Goal: Information Seeking & Learning: Learn about a topic

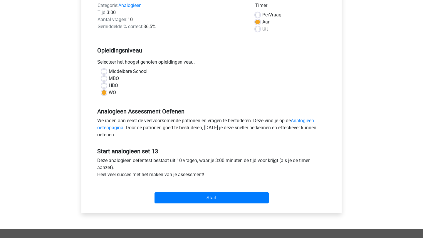
scroll to position [80, 0]
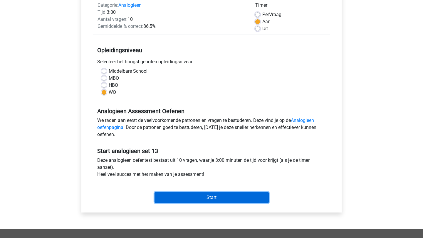
click at [185, 199] on input "Start" at bounding box center [211, 197] width 114 height 11
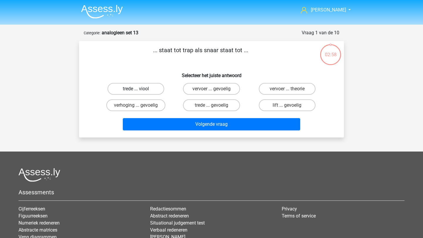
click at [141, 86] on label "trede ... viool" at bounding box center [135, 89] width 57 height 12
click at [140, 89] on input "trede ... viool" at bounding box center [138, 91] width 4 height 4
radio input "true"
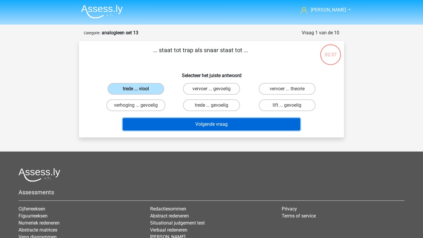
click at [175, 129] on button "Volgende vraag" at bounding box center [212, 124] width 178 height 12
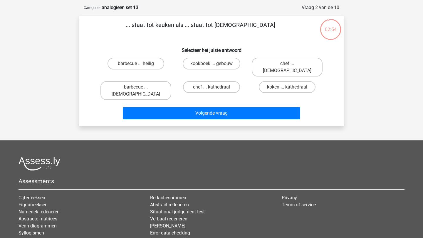
scroll to position [16, 0]
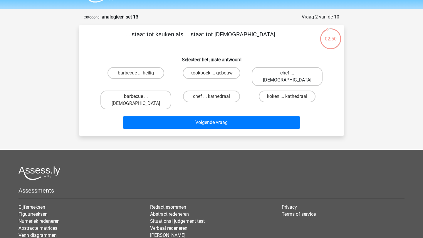
click at [275, 73] on label "chef ... [DEMOGRAPHIC_DATA]" at bounding box center [287, 76] width 71 height 19
click at [287, 73] on input "chef ... [DEMOGRAPHIC_DATA]" at bounding box center [289, 75] width 4 height 4
radio input "true"
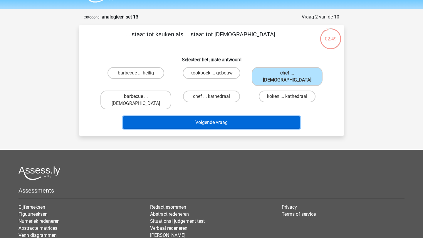
click at [235, 117] on button "Volgende vraag" at bounding box center [212, 123] width 178 height 12
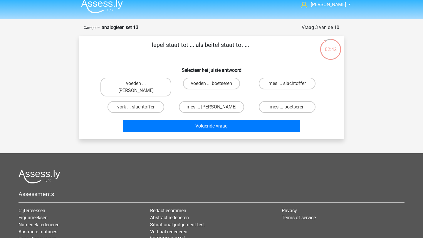
scroll to position [4, 0]
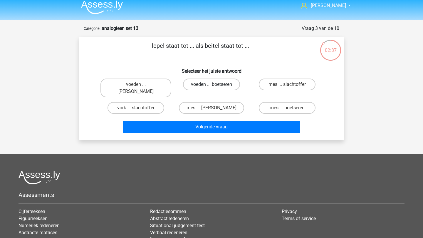
click at [207, 84] on label "voeden ... boetseren" at bounding box center [211, 85] width 57 height 12
click at [211, 85] on input "voeden ... boetseren" at bounding box center [213, 87] width 4 height 4
radio input "true"
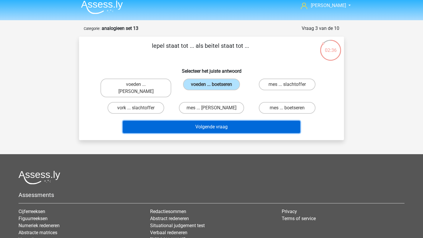
click at [216, 123] on button "Volgende vraag" at bounding box center [212, 127] width 178 height 12
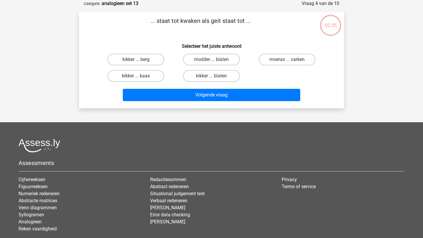
scroll to position [0, 0]
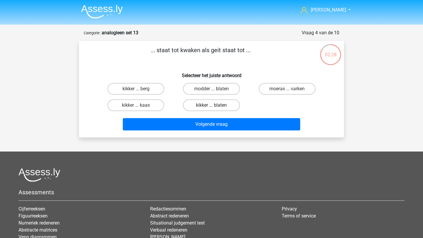
click at [222, 105] on label "kikker ... blaten" at bounding box center [211, 106] width 57 height 12
click at [215, 105] on input "kikker ... blaten" at bounding box center [213, 107] width 4 height 4
radio input "true"
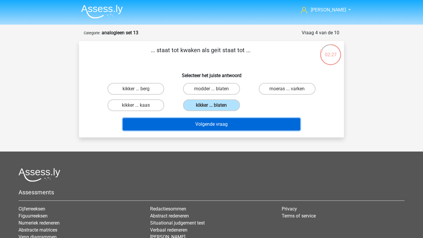
click at [228, 121] on button "Volgende vraag" at bounding box center [212, 124] width 178 height 12
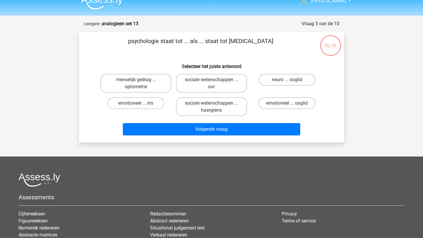
scroll to position [9, 0]
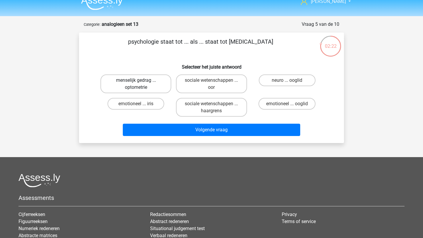
click at [148, 85] on label "menselijk gedrag ... optometrie" at bounding box center [135, 84] width 71 height 19
click at [140, 84] on input "menselijk gedrag ... optometrie" at bounding box center [138, 82] width 4 height 4
radio input "true"
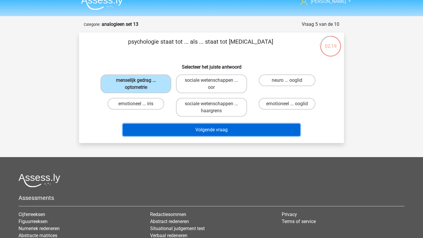
click at [203, 130] on button "Volgende vraag" at bounding box center [212, 130] width 178 height 12
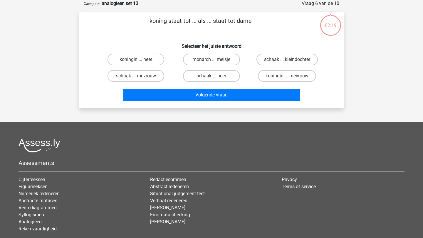
scroll to position [0, 0]
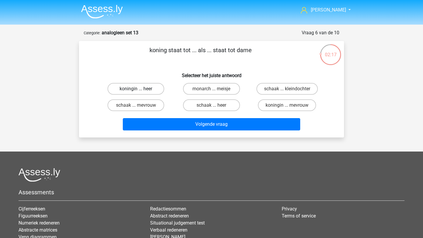
click at [154, 87] on label "koningin ... heer" at bounding box center [135, 89] width 57 height 12
click at [140, 89] on input "koningin ... heer" at bounding box center [138, 91] width 4 height 4
radio input "true"
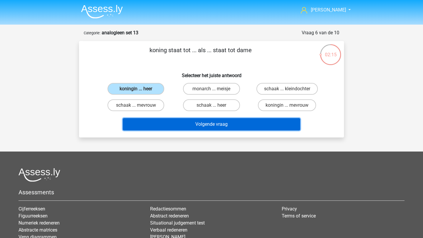
click at [203, 129] on button "Volgende vraag" at bounding box center [212, 124] width 178 height 12
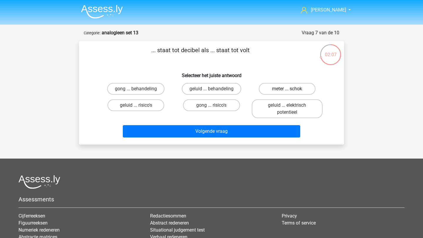
click at [288, 87] on label "meter ... schok" at bounding box center [287, 89] width 57 height 12
click at [288, 89] on input "meter ... schok" at bounding box center [289, 91] width 4 height 4
radio input "true"
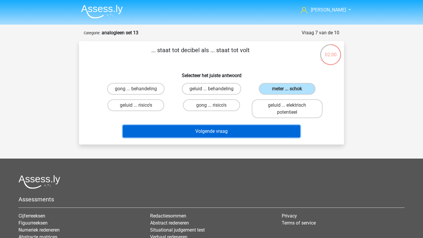
click at [255, 132] on button "Volgende vraag" at bounding box center [212, 131] width 178 height 12
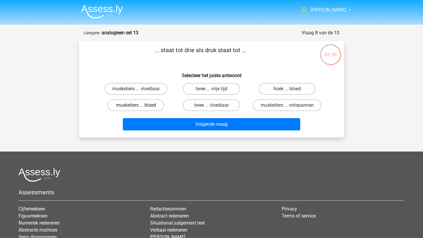
click at [141, 102] on label "musketiers ... bloed" at bounding box center [135, 106] width 57 height 12
click at [140, 105] on input "musketiers ... bloed" at bounding box center [138, 107] width 4 height 4
radio input "true"
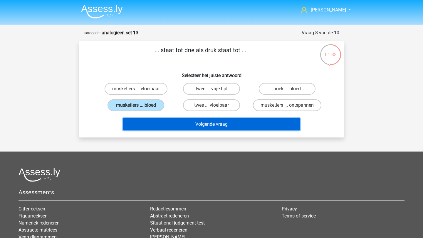
click at [161, 123] on button "Volgende vraag" at bounding box center [212, 124] width 178 height 12
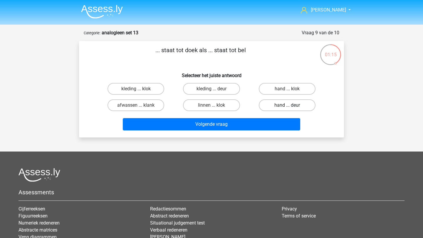
click at [282, 107] on label "hand ... deur" at bounding box center [287, 106] width 57 height 12
click at [287, 107] on input "hand ... deur" at bounding box center [289, 107] width 4 height 4
radio input "true"
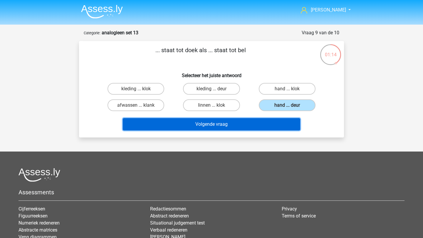
click at [275, 120] on button "Volgende vraag" at bounding box center [212, 124] width 178 height 12
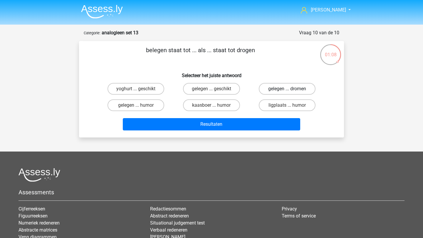
click at [294, 89] on label "gelegen ... dromen" at bounding box center [287, 89] width 57 height 12
click at [291, 89] on input "gelegen ... dromen" at bounding box center [289, 91] width 4 height 4
radio input "true"
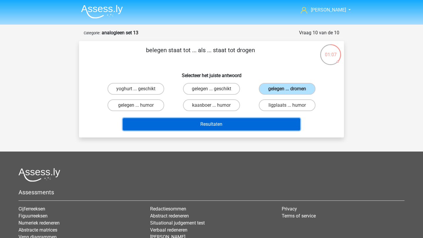
click at [275, 121] on button "Resultaten" at bounding box center [212, 124] width 178 height 12
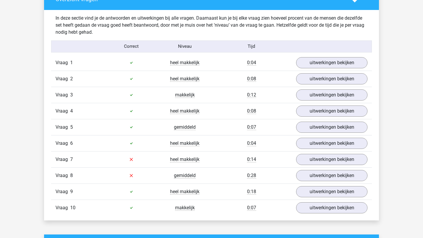
scroll to position [339, 0]
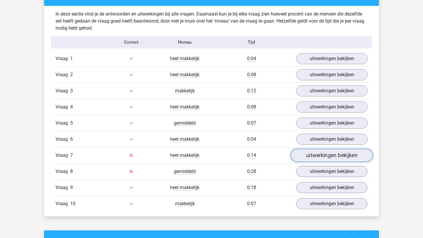
click at [322, 156] on link "uitwerkingen bekijken" at bounding box center [332, 155] width 82 height 13
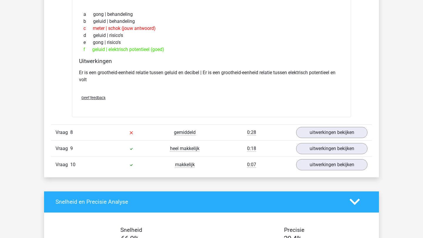
scroll to position [518, 0]
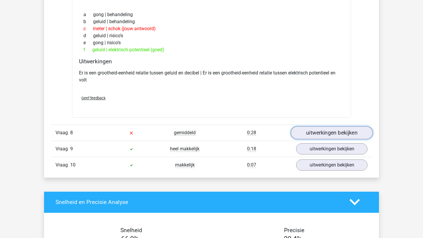
click at [308, 138] on link "uitwerkingen bekijken" at bounding box center [332, 133] width 82 height 13
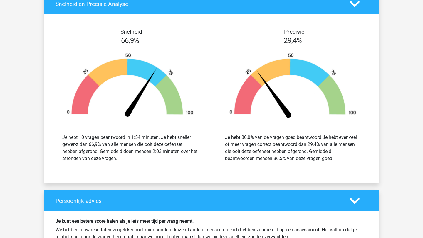
scroll to position [1118, 0]
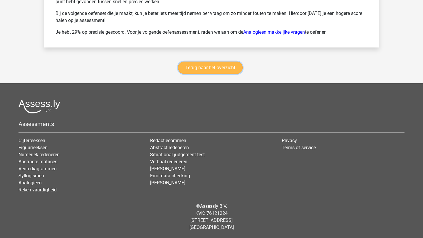
click at [216, 70] on link "Terug naar het overzicht" at bounding box center [210, 68] width 65 height 12
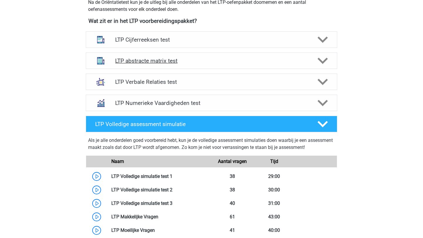
scroll to position [226, 0]
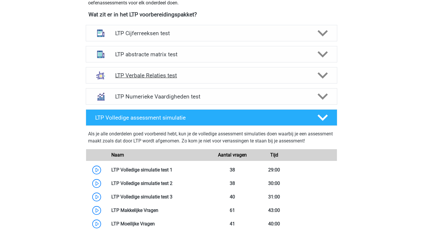
click at [325, 76] on polygon at bounding box center [322, 76] width 10 height 6
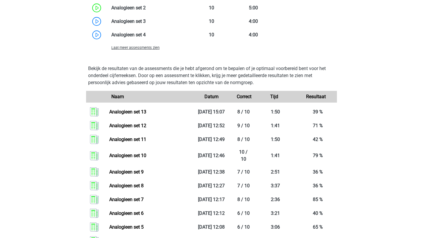
scroll to position [604, 0]
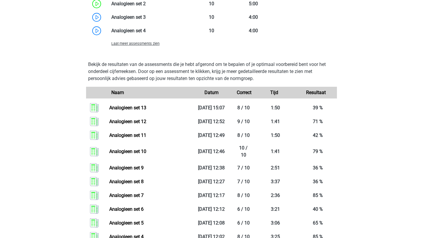
click at [122, 43] on span "Laat meer assessments zien" at bounding box center [135, 43] width 48 height 4
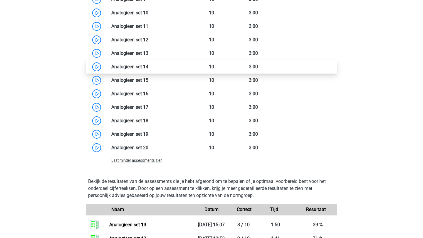
scroll to position [702, 0]
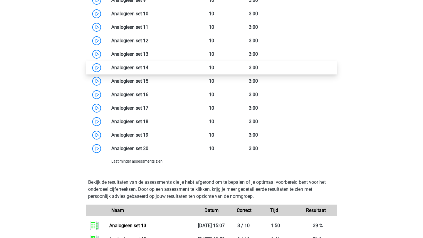
click at [148, 68] on link at bounding box center [148, 68] width 0 height 6
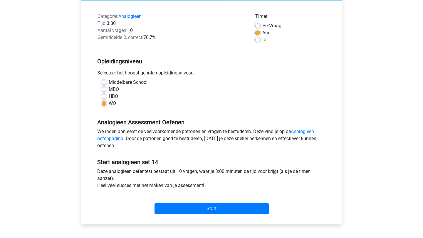
scroll to position [71, 0]
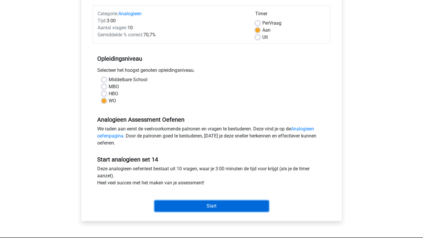
click at [202, 207] on input "Start" at bounding box center [211, 206] width 114 height 11
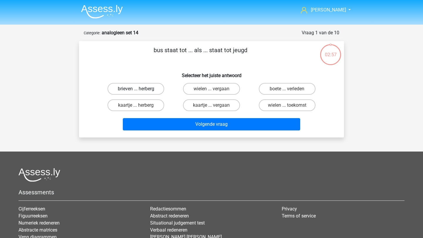
click at [152, 86] on label "brieven ... herberg" at bounding box center [135, 89] width 57 height 12
click at [140, 89] on input "brieven ... herberg" at bounding box center [138, 91] width 4 height 4
radio input "true"
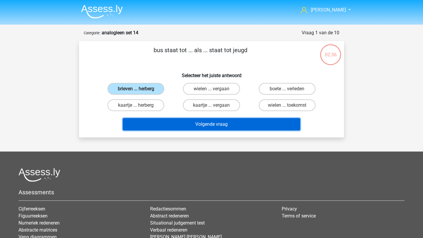
click at [181, 122] on button "Volgende vraag" at bounding box center [212, 124] width 178 height 12
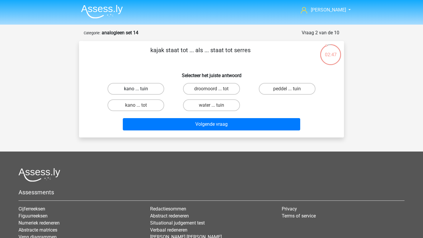
click at [147, 90] on label "kano ... tuin" at bounding box center [135, 89] width 57 height 12
click at [140, 90] on input "kano ... tuin" at bounding box center [138, 91] width 4 height 4
radio input "true"
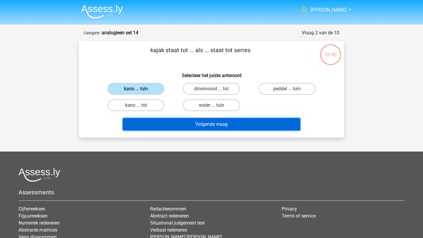
click at [213, 125] on button "Volgende vraag" at bounding box center [212, 124] width 178 height 12
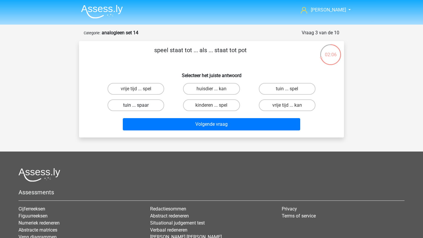
click at [141, 107] on label "tuin ... spaar" at bounding box center [135, 106] width 57 height 12
click at [140, 107] on input "tuin ... spaar" at bounding box center [138, 107] width 4 height 4
radio input "true"
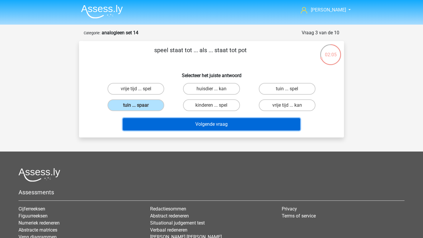
click at [173, 122] on button "Volgende vraag" at bounding box center [212, 124] width 178 height 12
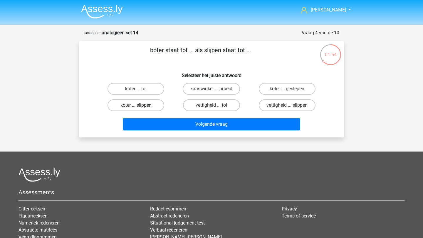
click at [152, 100] on label "koter ... slippen" at bounding box center [135, 106] width 57 height 12
click at [140, 105] on input "koter ... slippen" at bounding box center [138, 107] width 4 height 4
radio input "true"
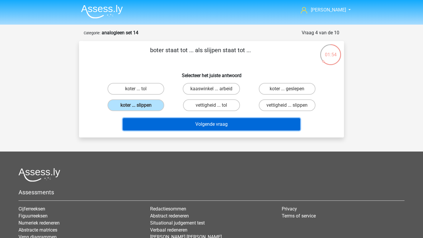
click at [168, 123] on button "Volgende vraag" at bounding box center [212, 124] width 178 height 12
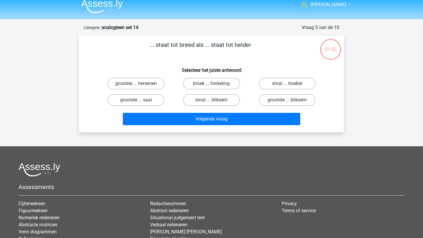
scroll to position [2, 0]
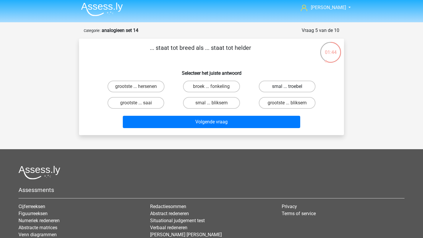
click at [279, 88] on label "smal ... troebel" at bounding box center [287, 87] width 57 height 12
click at [287, 88] on input "smal ... troebel" at bounding box center [289, 89] width 4 height 4
radio input "true"
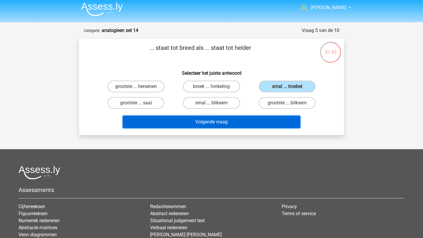
click at [272, 116] on button "Volgende vraag" at bounding box center [212, 122] width 178 height 12
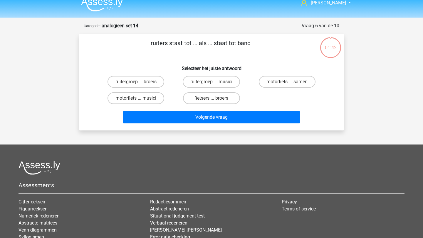
scroll to position [4, 0]
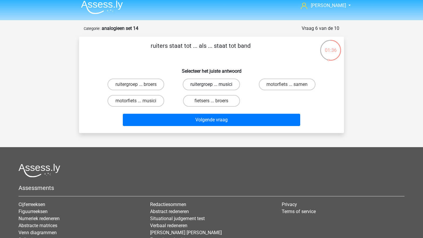
click at [214, 83] on label "ruitergroep ... musici" at bounding box center [211, 85] width 57 height 12
click at [214, 85] on input "ruitergroep ... musici" at bounding box center [213, 87] width 4 height 4
radio input "true"
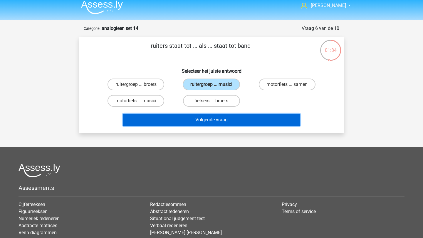
click at [216, 122] on button "Volgende vraag" at bounding box center [212, 120] width 178 height 12
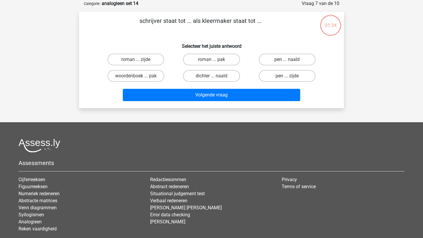
scroll to position [0, 0]
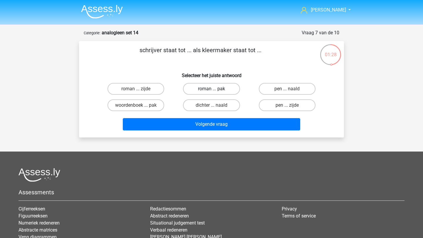
click at [206, 90] on label "roman ... pak" at bounding box center [211, 89] width 57 height 12
click at [211, 90] on input "roman ... pak" at bounding box center [213, 91] width 4 height 4
radio input "true"
click at [277, 90] on label "pen ... naald" at bounding box center [287, 89] width 57 height 12
click at [287, 90] on input "pen ... naald" at bounding box center [289, 91] width 4 height 4
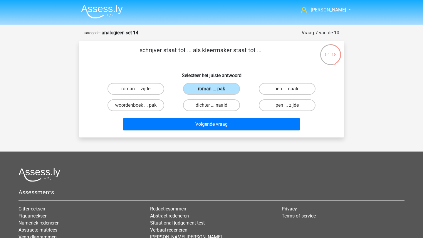
radio input "true"
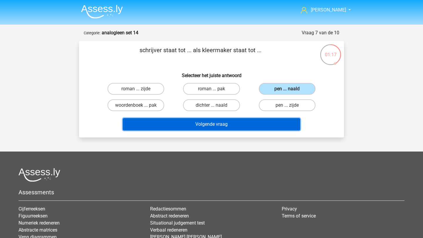
click at [264, 124] on button "Volgende vraag" at bounding box center [212, 124] width 178 height 12
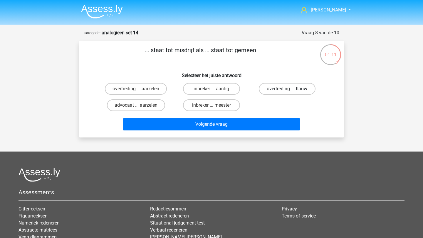
click at [278, 91] on label "overtreding ... flauw" at bounding box center [287, 89] width 57 height 12
click at [287, 91] on input "overtreding ... flauw" at bounding box center [289, 91] width 4 height 4
radio input "true"
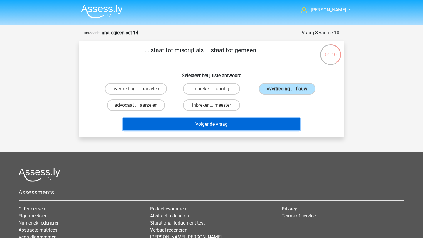
click at [276, 123] on button "Volgende vraag" at bounding box center [212, 124] width 178 height 12
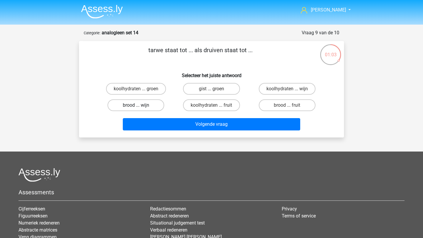
click at [149, 103] on label "brood ... wijn" at bounding box center [135, 106] width 57 height 12
click at [140, 105] on input "brood ... wijn" at bounding box center [138, 107] width 4 height 4
radio input "true"
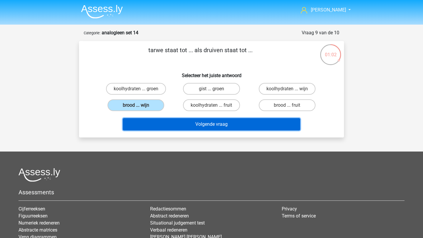
click at [196, 120] on button "Volgende vraag" at bounding box center [212, 124] width 178 height 12
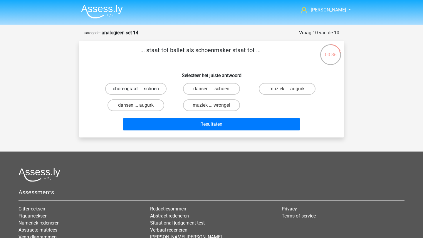
click at [142, 87] on label "choreograaf ... schoen" at bounding box center [135, 89] width 61 height 12
click at [140, 89] on input "choreograaf ... schoen" at bounding box center [138, 91] width 4 height 4
radio input "true"
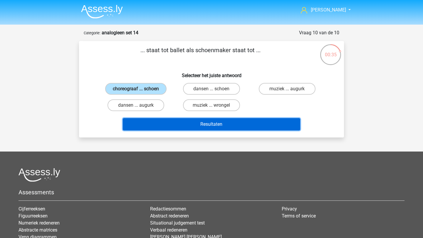
click at [189, 128] on button "Resultaten" at bounding box center [212, 124] width 178 height 12
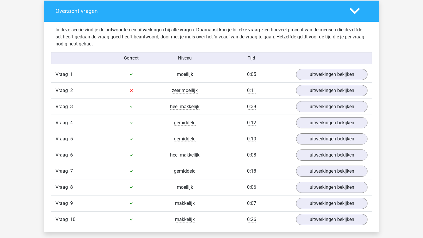
scroll to position [339, 0]
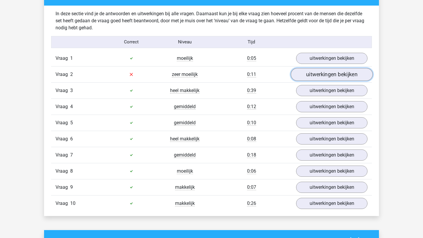
click at [323, 74] on link "uitwerkingen bekijken" at bounding box center [332, 74] width 82 height 13
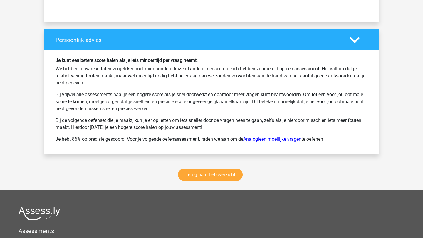
scroll to position [873, 0]
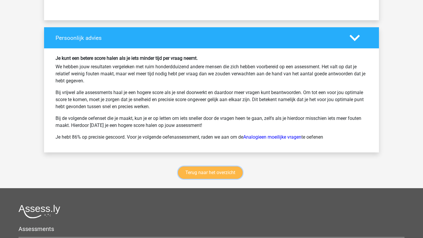
click at [220, 171] on link "Terug naar het overzicht" at bounding box center [210, 173] width 65 height 12
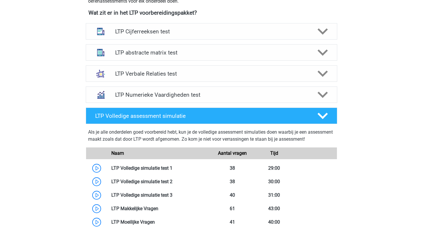
scroll to position [223, 0]
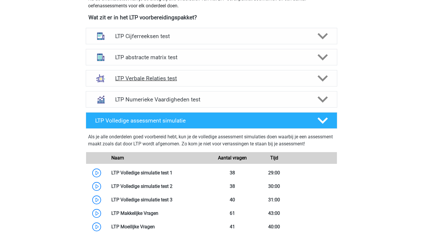
click at [316, 74] on div at bounding box center [322, 78] width 20 height 10
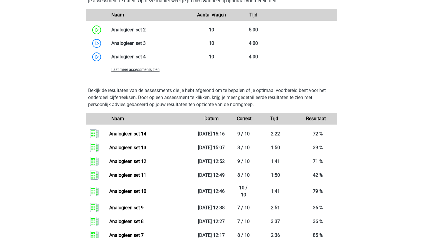
scroll to position [613, 0]
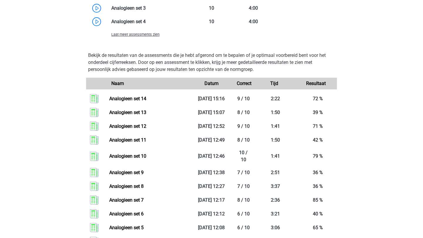
click at [141, 34] on span "Laat meer assessments zien" at bounding box center [135, 34] width 48 height 4
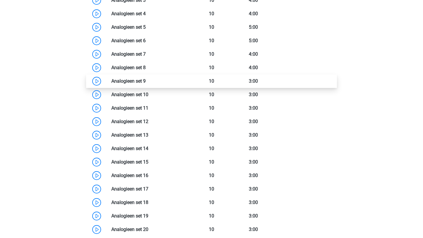
scroll to position [620, 0]
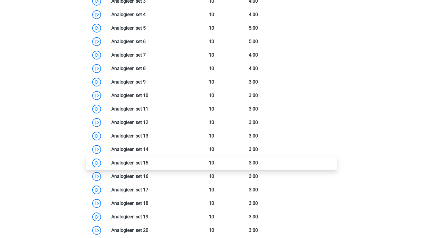
click at [148, 162] on link at bounding box center [148, 163] width 0 height 6
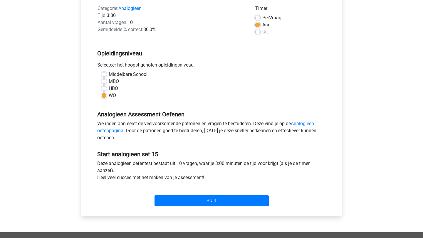
scroll to position [79, 0]
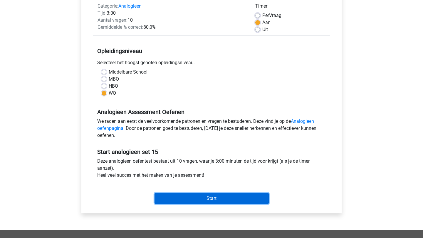
click at [216, 199] on input "Start" at bounding box center [211, 198] width 114 height 11
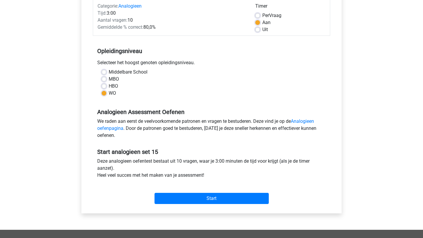
click at [193, 191] on div "Start" at bounding box center [211, 194] width 237 height 21
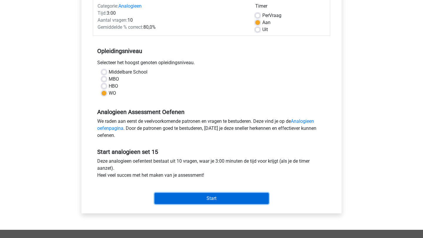
click at [195, 197] on input "Start" at bounding box center [211, 198] width 114 height 11
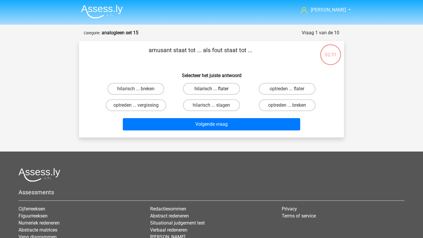
click at [191, 86] on label "hilarisch ... flater" at bounding box center [211, 89] width 57 height 12
click at [211, 89] on input "hilarisch ... flater" at bounding box center [213, 91] width 4 height 4
radio input "true"
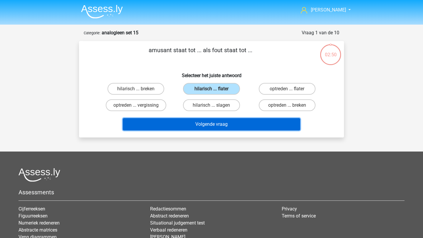
click at [193, 127] on button "Volgende vraag" at bounding box center [212, 124] width 178 height 12
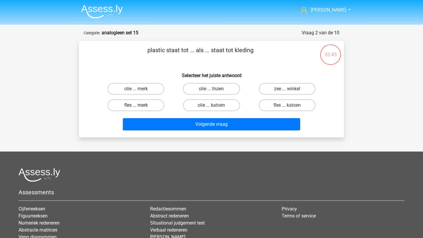
click at [146, 107] on label "fles ... merk" at bounding box center [135, 106] width 57 height 12
click at [140, 107] on input "fles ... merk" at bounding box center [138, 107] width 4 height 4
radio input "true"
click at [270, 105] on label "fles ... katoen" at bounding box center [287, 106] width 57 height 12
click at [287, 105] on input "fles ... katoen" at bounding box center [289, 107] width 4 height 4
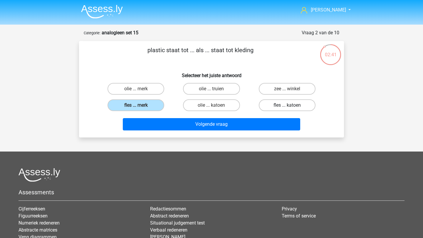
radio input "true"
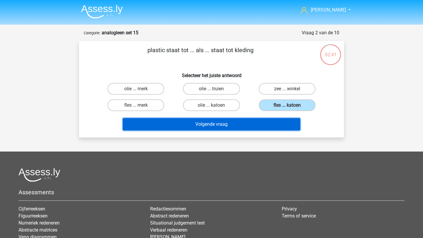
click at [268, 123] on button "Volgende vraag" at bounding box center [212, 124] width 178 height 12
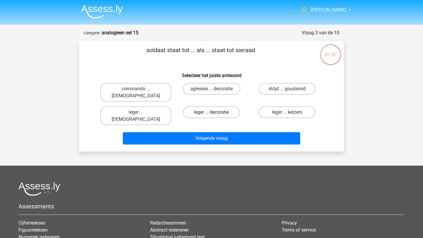
click at [206, 107] on label "leger ... decoratie" at bounding box center [211, 113] width 57 height 12
click at [211, 112] on input "leger ... decoratie" at bounding box center [213, 114] width 4 height 4
radio input "true"
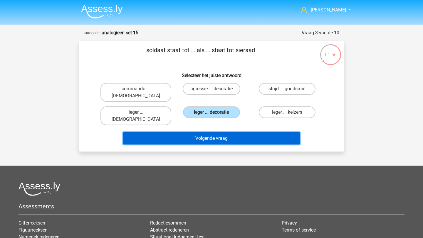
click at [226, 132] on button "Volgende vraag" at bounding box center [212, 138] width 178 height 12
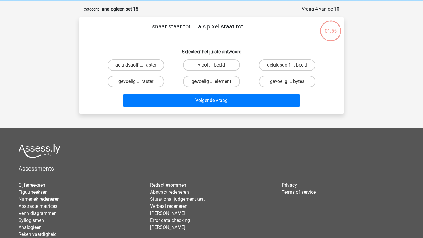
scroll to position [29, 0]
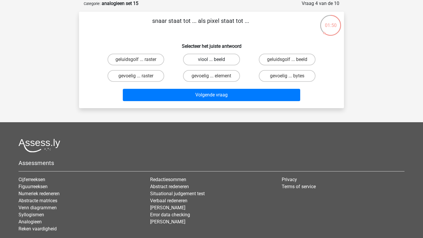
click at [217, 60] on label "viool ... beeld" at bounding box center [211, 60] width 57 height 12
click at [215, 60] on input "viool ... beeld" at bounding box center [213, 62] width 4 height 4
radio input "true"
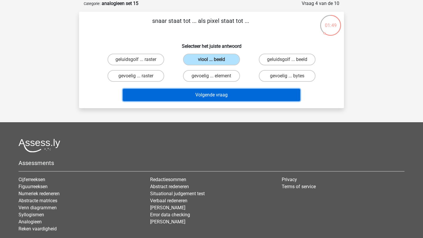
click at [222, 90] on button "Volgende vraag" at bounding box center [212, 95] width 178 height 12
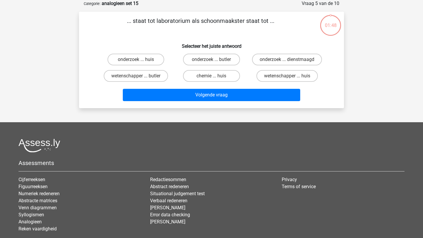
scroll to position [0, 0]
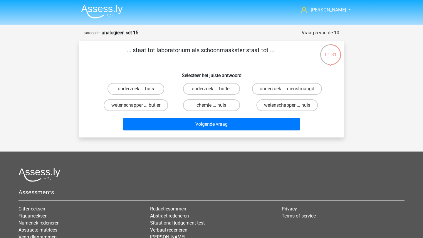
click at [149, 88] on label "onderzoek ... huis" at bounding box center [135, 89] width 57 height 12
click at [140, 89] on input "onderzoek ... huis" at bounding box center [138, 91] width 4 height 4
radio input "true"
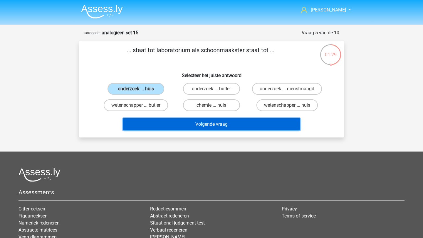
click at [179, 120] on button "Volgende vraag" at bounding box center [212, 124] width 178 height 12
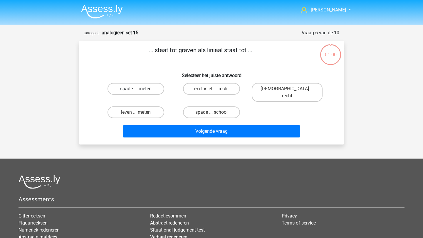
click at [155, 88] on label "spade ... meten" at bounding box center [135, 89] width 57 height 12
click at [140, 89] on input "spade ... meten" at bounding box center [138, 91] width 4 height 4
radio input "true"
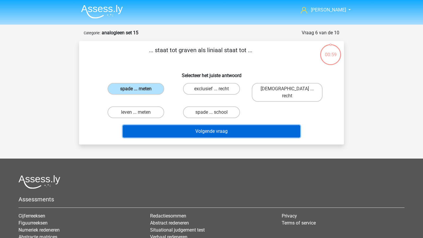
click at [169, 125] on button "Volgende vraag" at bounding box center [212, 131] width 178 height 12
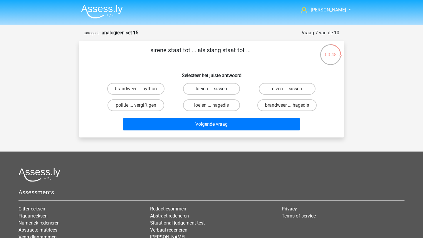
click at [215, 85] on label "loeien ... sissen" at bounding box center [211, 89] width 57 height 12
click at [215, 89] on input "loeien ... sissen" at bounding box center [213, 91] width 4 height 4
radio input "true"
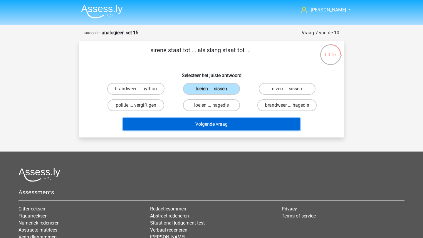
click at [225, 124] on button "Volgende vraag" at bounding box center [212, 124] width 178 height 12
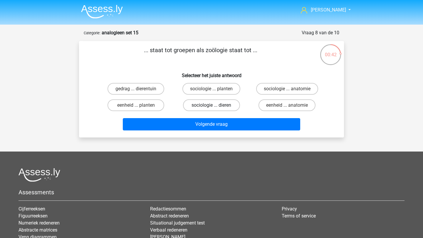
click at [231, 105] on label "sociologie ... dieren" at bounding box center [211, 106] width 57 height 12
click at [215, 105] on input "sociologie ... dieren" at bounding box center [213, 107] width 4 height 4
radio input "true"
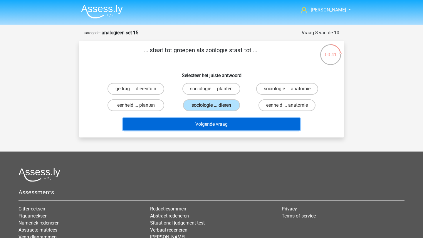
click at [238, 121] on button "Volgende vraag" at bounding box center [212, 124] width 178 height 12
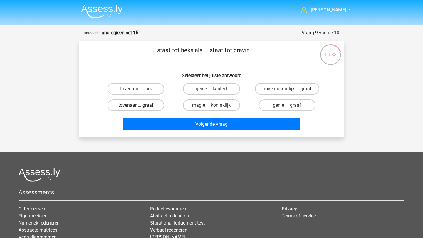
click at [144, 102] on label "tovenaar ... graaf" at bounding box center [135, 106] width 57 height 12
click at [140, 105] on input "tovenaar ... graaf" at bounding box center [138, 107] width 4 height 4
radio input "true"
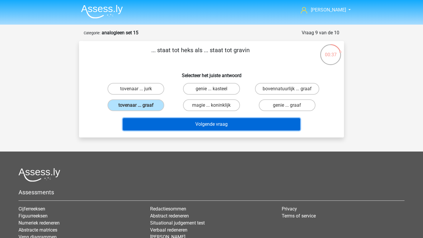
click at [174, 126] on button "Volgende vraag" at bounding box center [212, 124] width 178 height 12
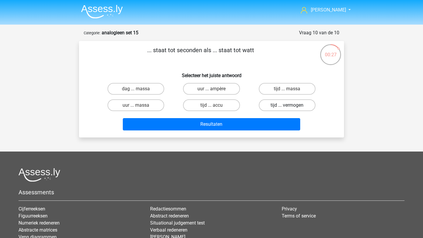
click at [294, 105] on label "tijd ... vermogen" at bounding box center [287, 106] width 57 height 12
click at [291, 105] on input "tijd ... vermogen" at bounding box center [289, 107] width 4 height 4
radio input "true"
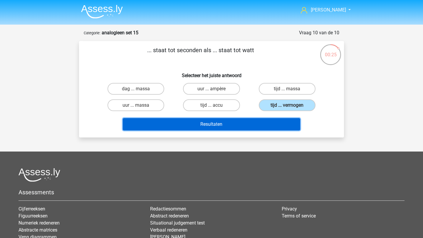
click at [286, 121] on button "Resultaten" at bounding box center [212, 124] width 178 height 12
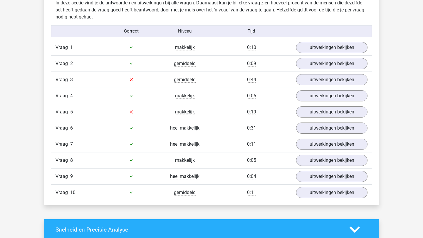
scroll to position [350, 0]
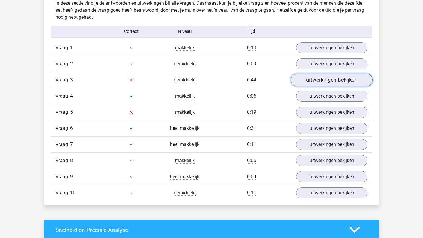
click at [320, 82] on link "uitwerkingen bekijken" at bounding box center [332, 80] width 82 height 13
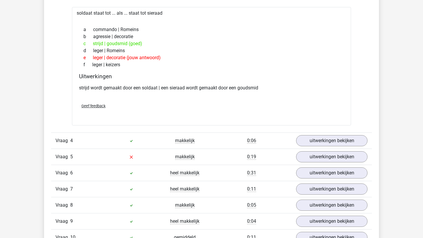
scroll to position [456, 0]
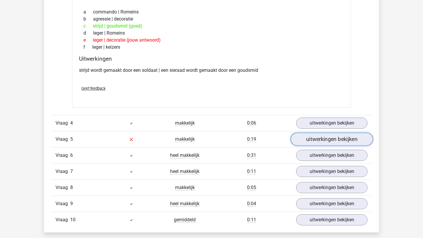
click at [312, 141] on link "uitwerkingen bekijken" at bounding box center [332, 139] width 82 height 13
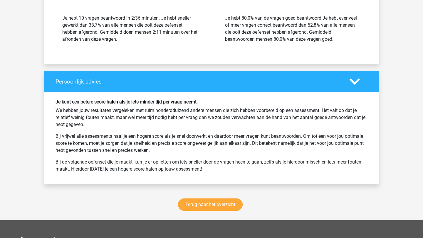
scroll to position [1106, 0]
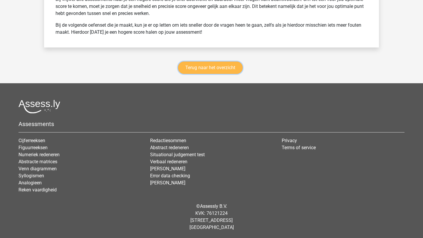
click at [198, 69] on link "Terug naar het overzicht" at bounding box center [210, 68] width 65 height 12
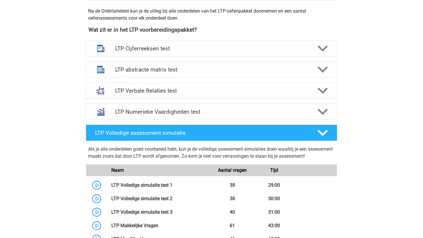
scroll to position [214, 0]
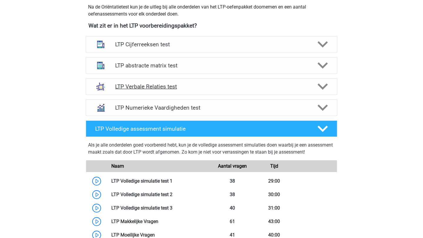
click at [325, 87] on polygon at bounding box center [322, 87] width 10 height 6
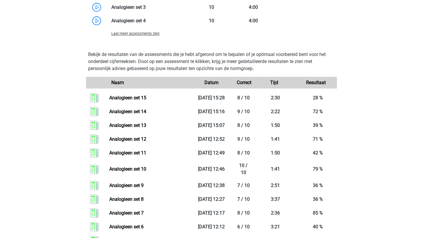
scroll to position [554, 0]
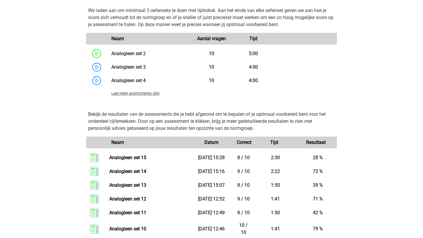
click at [130, 94] on span "Laat meer assessments zien" at bounding box center [135, 93] width 48 height 4
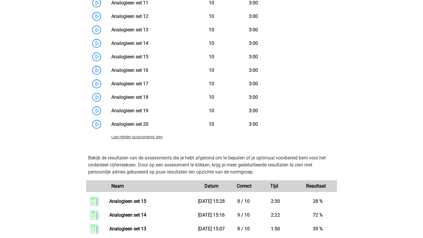
scroll to position [692, 0]
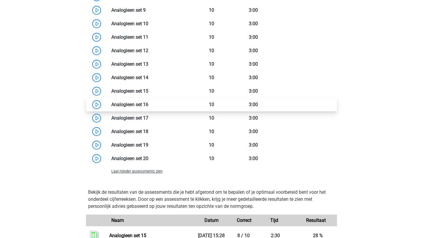
click at [148, 104] on link at bounding box center [148, 105] width 0 height 6
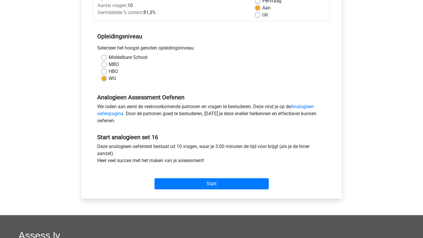
scroll to position [131, 0]
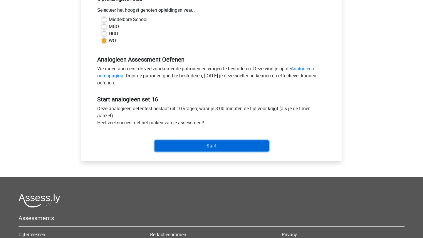
click at [174, 149] on input "Start" at bounding box center [211, 146] width 114 height 11
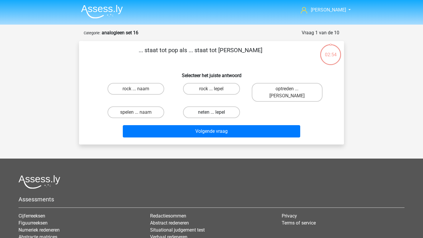
click at [212, 107] on label "neten ... lepel" at bounding box center [211, 113] width 57 height 12
click at [212, 112] on input "neten ... lepel" at bounding box center [213, 114] width 4 height 4
radio input "true"
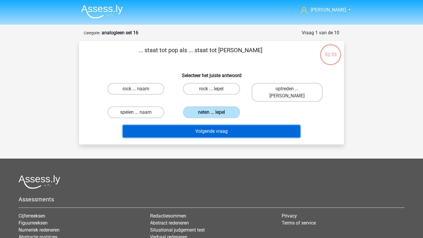
click at [218, 125] on button "Volgende vraag" at bounding box center [212, 131] width 178 height 12
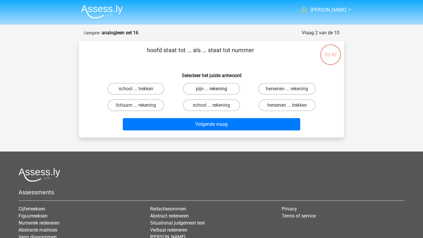
click at [210, 89] on label "pijn ... rekening" at bounding box center [211, 89] width 57 height 12
click at [211, 89] on input "pijn ... rekening" at bounding box center [213, 91] width 4 height 4
radio input "true"
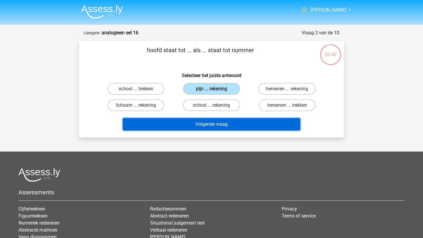
click at [223, 124] on button "Volgende vraag" at bounding box center [212, 124] width 178 height 12
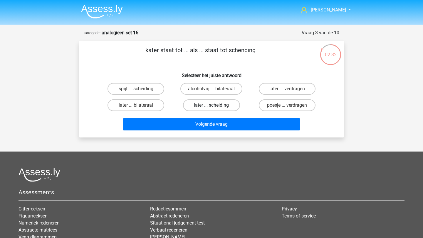
click at [210, 104] on label "later ... scheiding" at bounding box center [211, 106] width 57 height 12
click at [211, 105] on input "later ... scheiding" at bounding box center [213, 107] width 4 height 4
radio input "true"
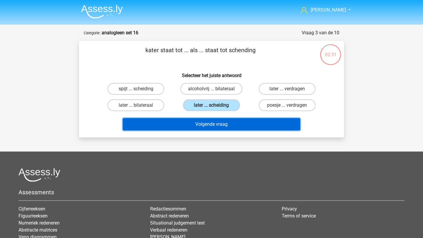
click at [213, 128] on button "Volgende vraag" at bounding box center [212, 124] width 178 height 12
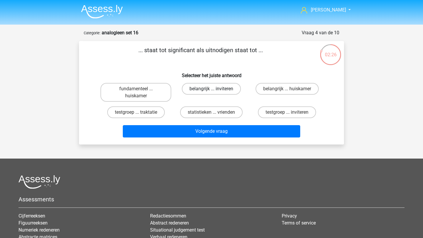
click at [202, 91] on label "belangrijk ... inviteren" at bounding box center [211, 89] width 59 height 12
click at [211, 91] on input "belangrijk ... inviteren" at bounding box center [213, 91] width 4 height 4
radio input "true"
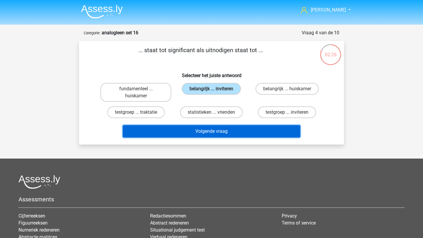
click at [213, 130] on button "Volgende vraag" at bounding box center [212, 131] width 178 height 12
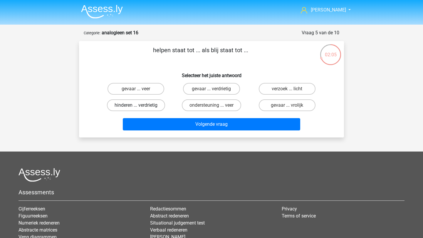
click at [153, 102] on label "hinderen ... verdrietig" at bounding box center [136, 106] width 58 height 12
click at [140, 105] on input "hinderen ... verdrietig" at bounding box center [138, 107] width 4 height 4
radio input "true"
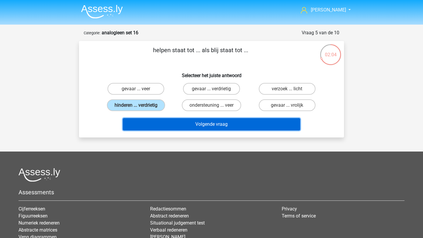
click at [167, 125] on button "Volgende vraag" at bounding box center [212, 124] width 178 height 12
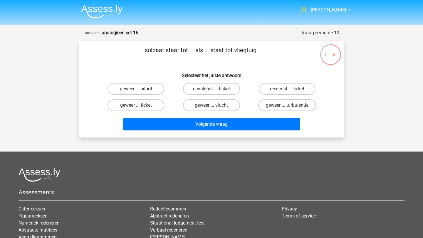
click at [147, 86] on label "geweer ... piloot" at bounding box center [135, 89] width 57 height 12
click at [140, 89] on input "geweer ... piloot" at bounding box center [138, 91] width 4 height 4
radio input "true"
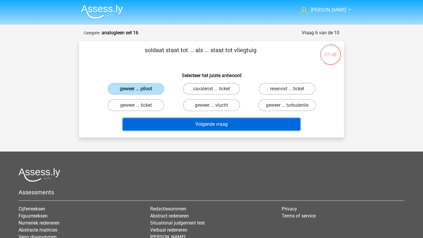
click at [177, 127] on button "Volgende vraag" at bounding box center [212, 124] width 178 height 12
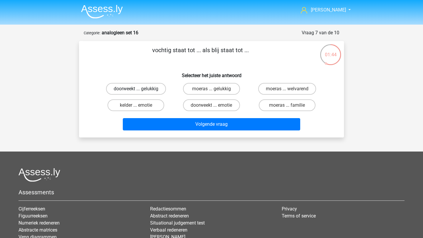
click at [156, 86] on label "doorweekt ... gelukkig" at bounding box center [136, 89] width 60 height 12
click at [140, 89] on input "doorweekt ... gelukkig" at bounding box center [138, 91] width 4 height 4
radio input "true"
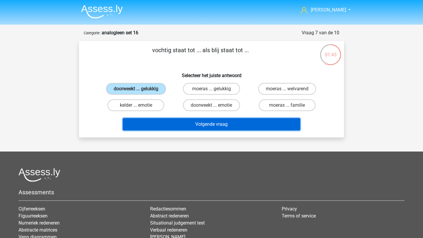
click at [171, 123] on button "Volgende vraag" at bounding box center [212, 124] width 178 height 12
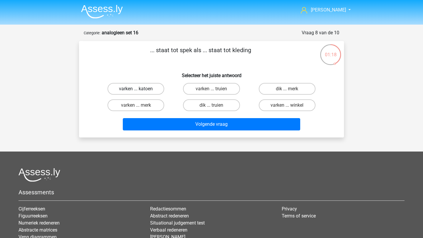
click at [144, 91] on label "varken ... katoen" at bounding box center [135, 89] width 57 height 12
click at [140, 91] on input "varken ... katoen" at bounding box center [138, 91] width 4 height 4
radio input "true"
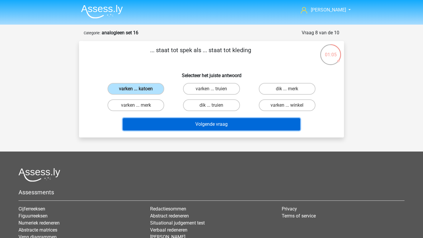
click at [223, 122] on button "Volgende vraag" at bounding box center [212, 124] width 178 height 12
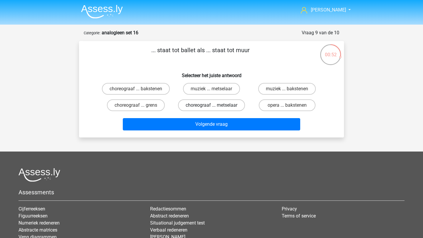
click at [226, 107] on label "choreograaf ... metselaar" at bounding box center [211, 106] width 67 height 12
click at [215, 107] on input "choreograaf ... metselaar" at bounding box center [213, 107] width 4 height 4
radio input "true"
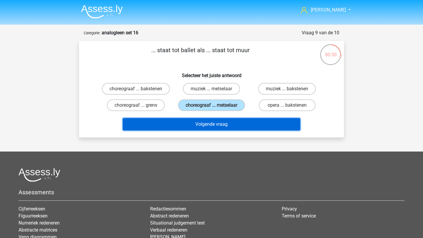
click at [229, 127] on button "Volgende vraag" at bounding box center [212, 124] width 178 height 12
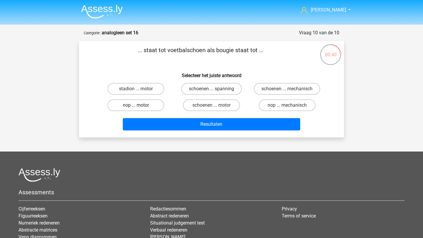
click at [147, 105] on label "nop ... motor" at bounding box center [135, 106] width 57 height 12
click at [140, 105] on input "nop ... motor" at bounding box center [138, 107] width 4 height 4
radio input "true"
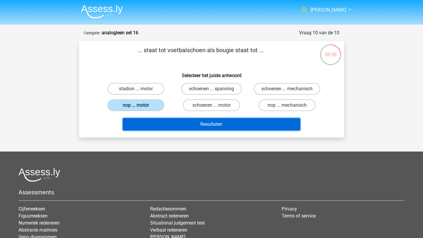
click at [172, 127] on button "Resultaten" at bounding box center [212, 124] width 178 height 12
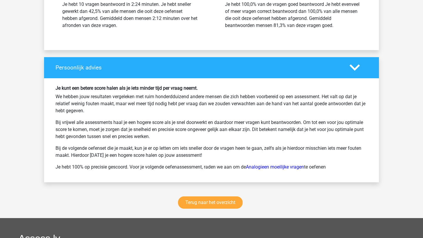
scroll to position [711, 0]
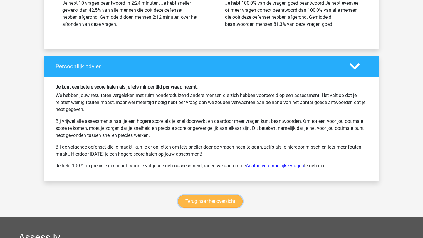
click at [213, 199] on link "Terug naar het overzicht" at bounding box center [210, 202] width 65 height 12
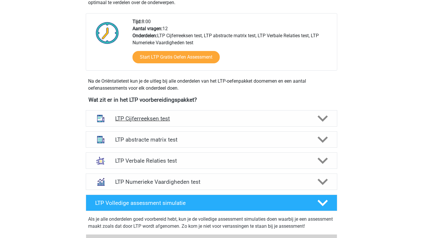
scroll to position [140, 0]
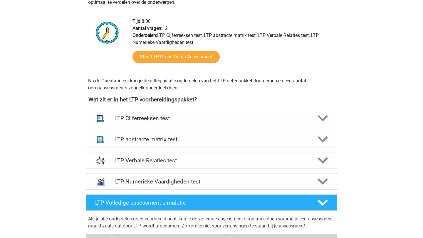
click at [327, 157] on icon at bounding box center [322, 161] width 10 height 10
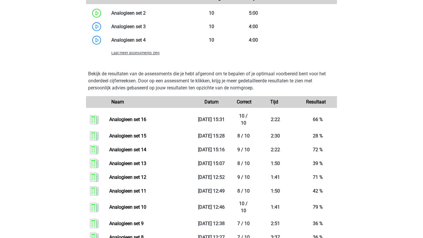
scroll to position [613, 0]
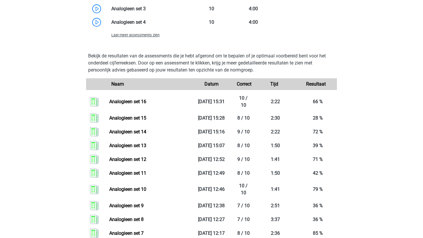
click at [146, 36] on span "Laat meer assessments zien" at bounding box center [135, 35] width 48 height 4
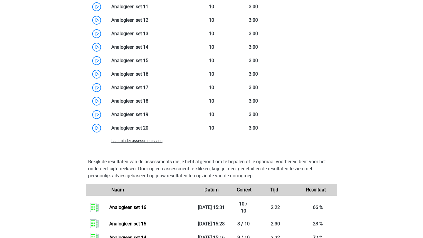
scroll to position [725, 0]
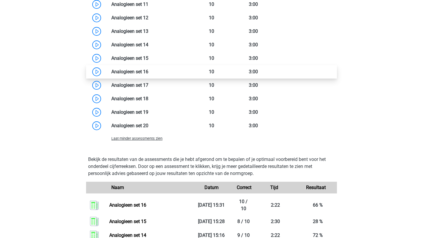
click at [148, 72] on link at bounding box center [148, 72] width 0 height 6
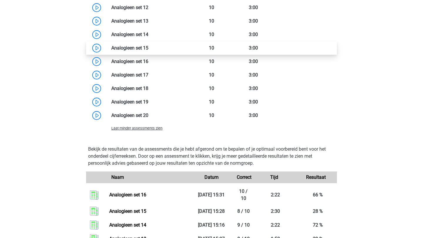
scroll to position [734, 0]
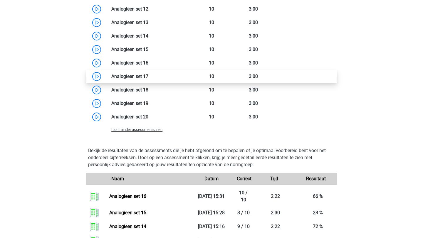
click at [148, 76] on link at bounding box center [148, 77] width 0 height 6
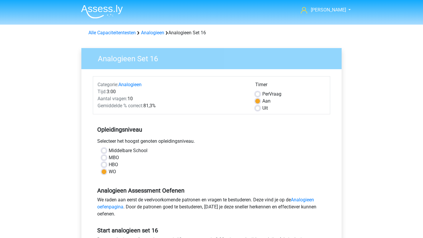
scroll to position [48, 0]
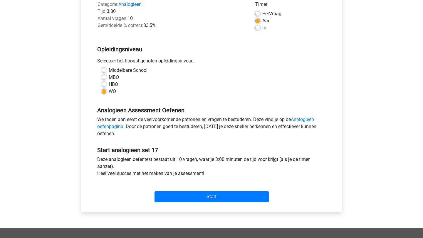
scroll to position [84, 0]
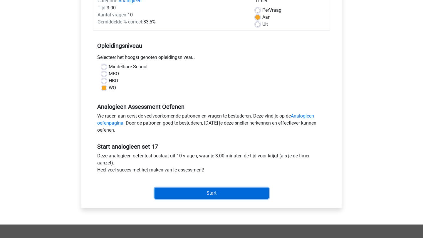
click at [178, 194] on input "Start" at bounding box center [211, 193] width 114 height 11
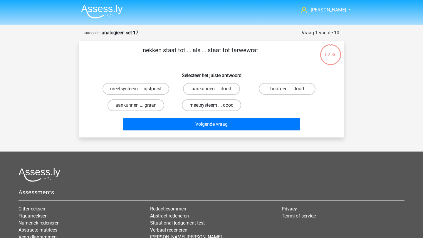
click at [205, 107] on label "meetsysteem ... dood" at bounding box center [211, 106] width 59 height 12
click at [211, 107] on input "meetsysteem ... dood" at bounding box center [213, 107] width 4 height 4
radio input "true"
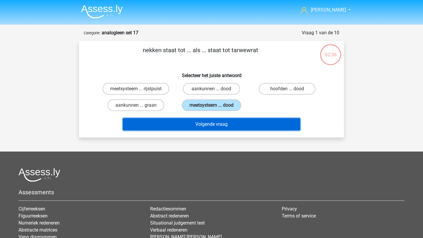
click at [210, 123] on button "Volgende vraag" at bounding box center [212, 124] width 178 height 12
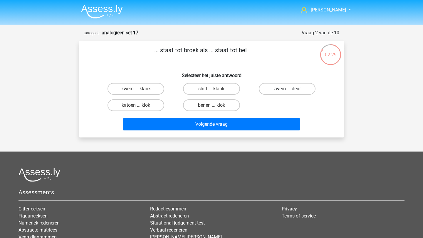
click at [279, 90] on label "zwem ... deur" at bounding box center [287, 89] width 57 height 12
click at [287, 90] on input "zwem ... deur" at bounding box center [289, 91] width 4 height 4
radio input "true"
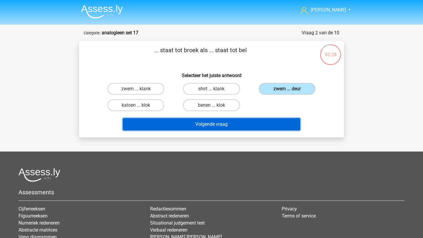
click at [277, 125] on button "Volgende vraag" at bounding box center [212, 124] width 178 height 12
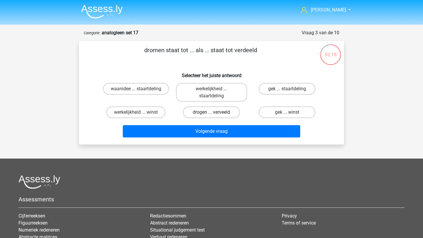
click at [224, 114] on label "drogen ... verveeld" at bounding box center [211, 113] width 57 height 12
click at [215, 114] on input "drogen ... verveeld" at bounding box center [213, 114] width 4 height 4
radio input "true"
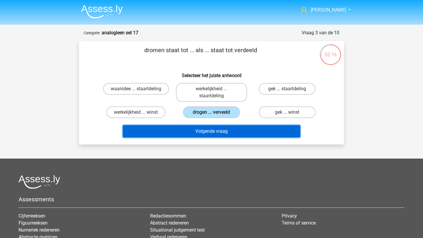
click at [224, 131] on button "Volgende vraag" at bounding box center [212, 131] width 178 height 12
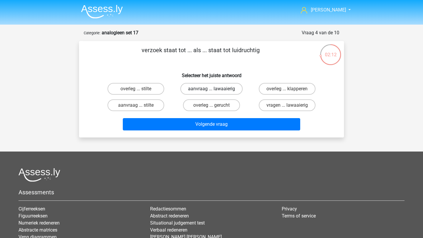
click at [216, 90] on label "aanvraag ... lawaaierig" at bounding box center [211, 89] width 62 height 12
click at [215, 90] on input "aanvraag ... lawaaierig" at bounding box center [213, 91] width 4 height 4
radio input "true"
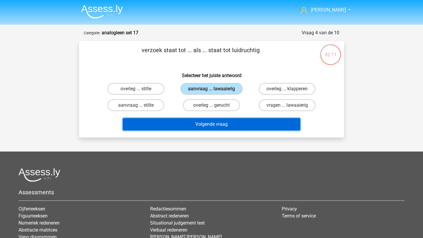
click at [220, 124] on button "Volgende vraag" at bounding box center [212, 124] width 178 height 12
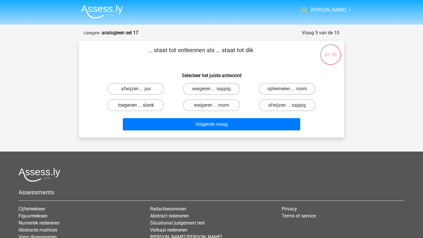
click at [145, 106] on label "toegeven ... slank" at bounding box center [135, 106] width 57 height 12
click at [140, 106] on input "toegeven ... slank" at bounding box center [138, 107] width 4 height 4
radio input "true"
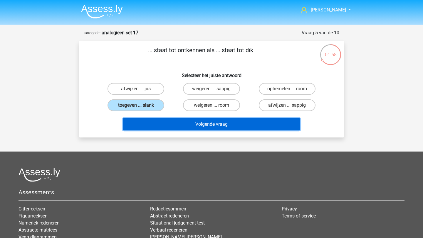
click at [160, 123] on button "Volgende vraag" at bounding box center [212, 124] width 178 height 12
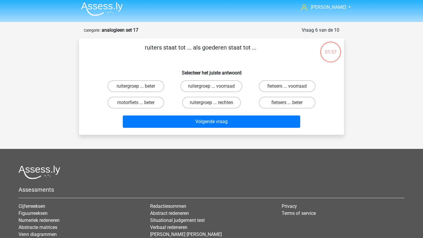
scroll to position [2, 0]
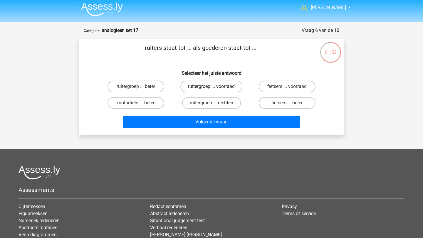
click at [195, 85] on label "ruitergroep ... voorraad" at bounding box center [211, 87] width 62 height 12
click at [211, 87] on input "ruitergroep ... voorraad" at bounding box center [213, 89] width 4 height 4
radio input "true"
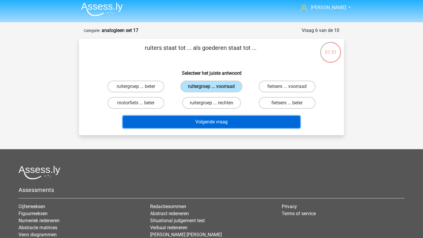
click at [211, 124] on button "Volgende vraag" at bounding box center [212, 122] width 178 height 12
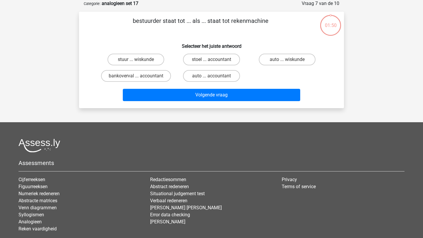
scroll to position [0, 0]
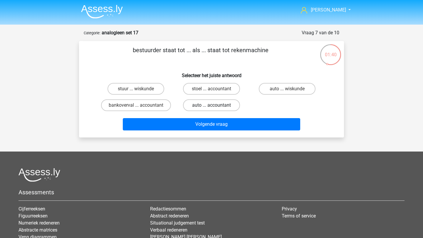
click at [221, 105] on label "auto ... accountant" at bounding box center [211, 106] width 57 height 12
click at [215, 105] on input "auto ... accountant" at bounding box center [213, 107] width 4 height 4
radio input "true"
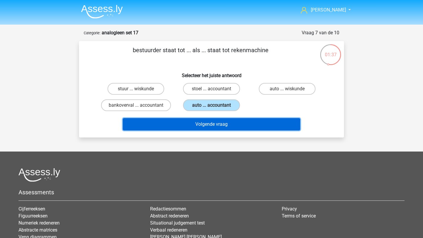
click at [222, 122] on button "Volgende vraag" at bounding box center [212, 124] width 178 height 12
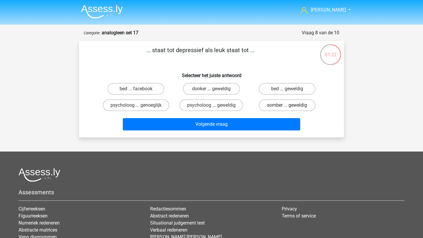
click at [273, 102] on label "somber ... geweldig" at bounding box center [287, 106] width 57 height 12
click at [287, 105] on input "somber ... geweldig" at bounding box center [289, 107] width 4 height 4
radio input "true"
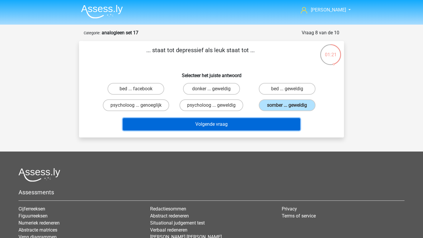
click at [273, 121] on button "Volgende vraag" at bounding box center [212, 124] width 178 height 12
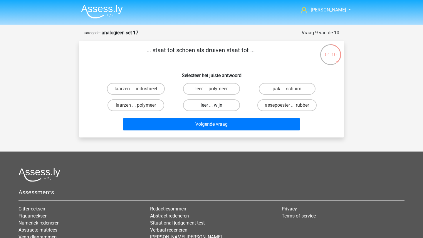
click at [201, 105] on label "leer ... wijn" at bounding box center [211, 106] width 57 height 12
click at [211, 105] on input "leer ... wijn" at bounding box center [213, 107] width 4 height 4
radio input "true"
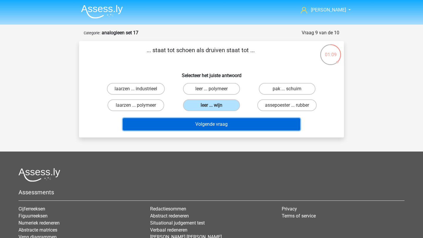
click at [204, 128] on button "Volgende vraag" at bounding box center [212, 124] width 178 height 12
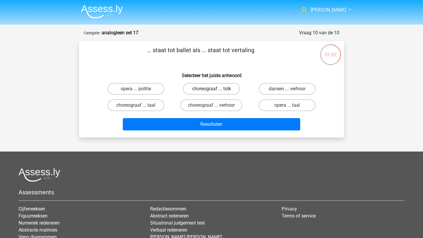
click at [226, 88] on label "choreograaf ... tolk" at bounding box center [211, 89] width 57 height 12
click at [215, 89] on input "choreograaf ... tolk" at bounding box center [213, 91] width 4 height 4
radio input "true"
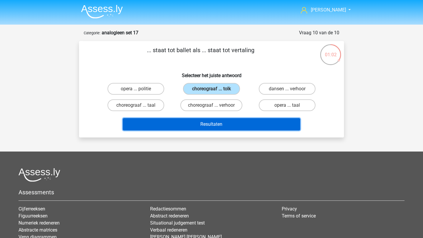
click at [231, 122] on button "Resultaten" at bounding box center [212, 124] width 178 height 12
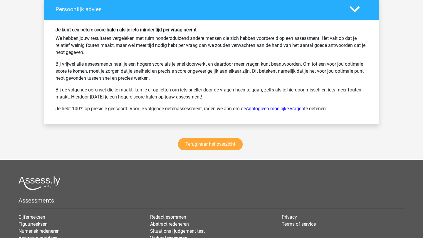
scroll to position [845, 0]
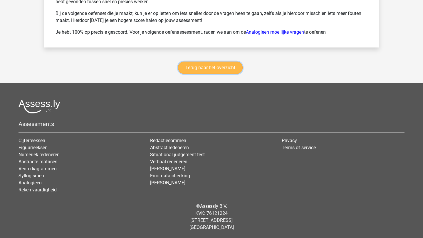
click at [211, 70] on link "Terug naar het overzicht" at bounding box center [210, 68] width 65 height 12
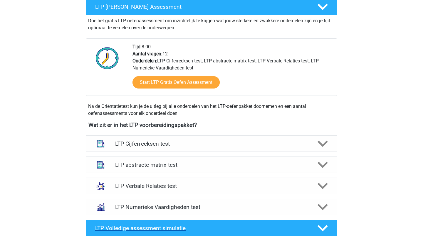
scroll to position [114, 0]
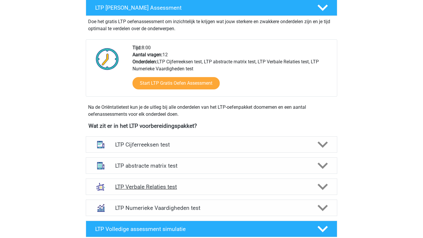
click at [313, 187] on div at bounding box center [322, 187] width 20 height 10
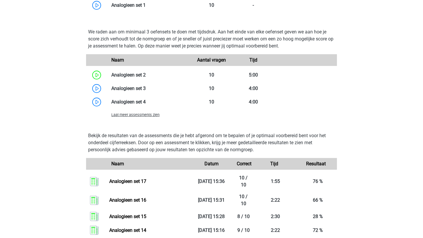
scroll to position [550, 0]
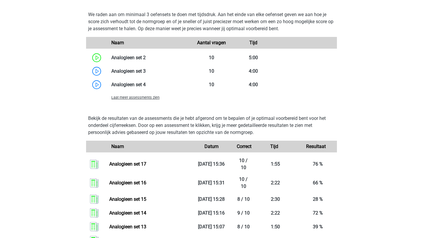
click at [145, 97] on span "Laat meer assessments zien" at bounding box center [135, 97] width 48 height 4
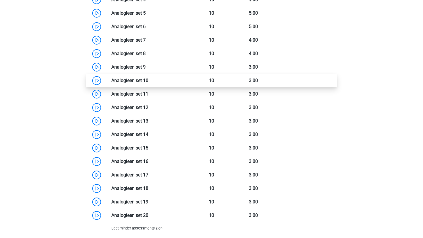
scroll to position [636, 0]
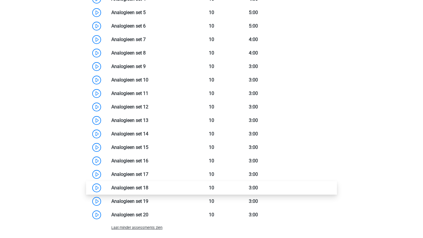
click at [148, 189] on link at bounding box center [148, 188] width 0 height 6
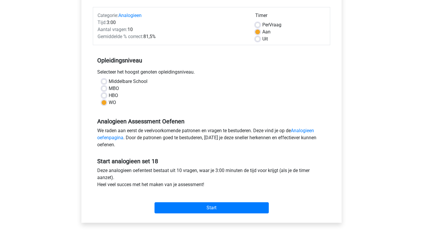
scroll to position [71, 0]
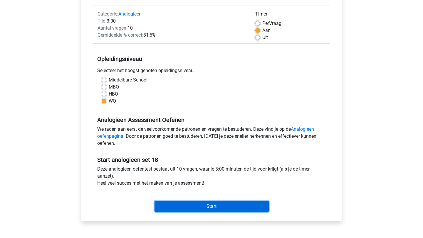
click at [170, 208] on input "Start" at bounding box center [211, 206] width 114 height 11
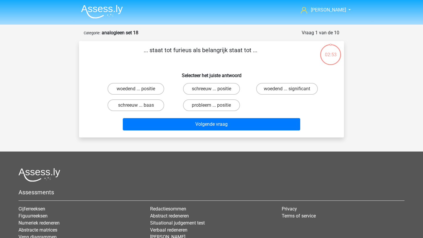
click at [288, 90] on input "woedend ... significant" at bounding box center [289, 91] width 4 height 4
radio input "true"
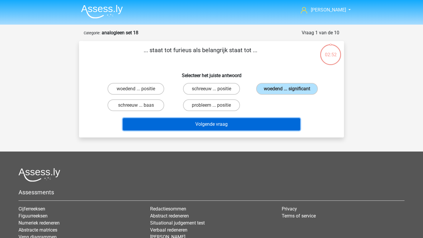
click at [265, 125] on button "Volgende vraag" at bounding box center [212, 124] width 178 height 12
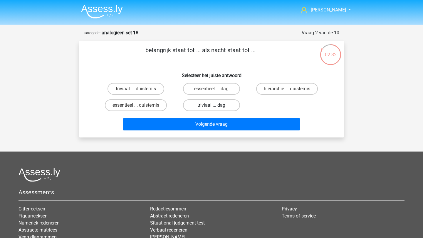
click at [201, 105] on label "triviaal ... dag" at bounding box center [211, 106] width 57 height 12
click at [211, 105] on input "triviaal ... dag" at bounding box center [213, 107] width 4 height 4
radio input "true"
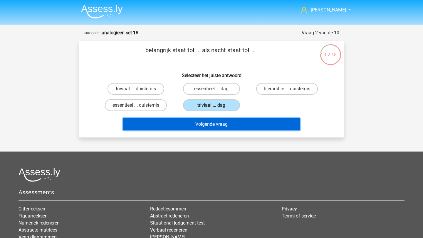
click at [201, 127] on button "Volgende vraag" at bounding box center [212, 124] width 178 height 12
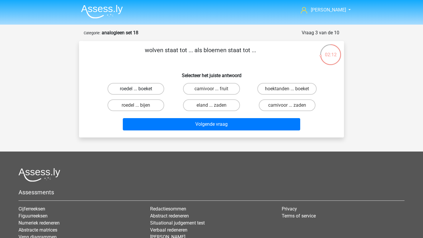
click at [156, 85] on label "roedel ... boeket" at bounding box center [135, 89] width 57 height 12
click at [140, 89] on input "roedel ... boeket" at bounding box center [138, 91] width 4 height 4
radio input "true"
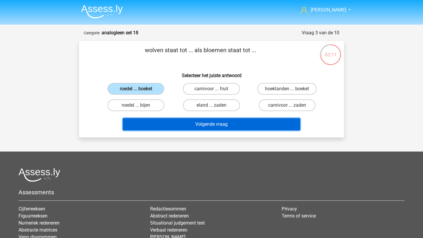
click at [194, 120] on button "Volgende vraag" at bounding box center [212, 124] width 178 height 12
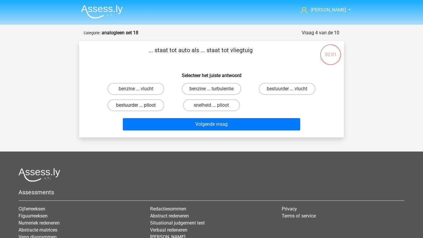
click at [140, 103] on label "bestuurder ... piloot" at bounding box center [135, 106] width 57 height 12
click at [140, 105] on input "bestuurder ... piloot" at bounding box center [138, 107] width 4 height 4
radio input "true"
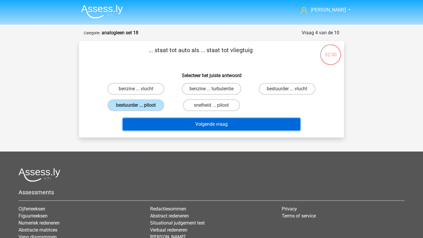
click at [148, 126] on button "Volgende vraag" at bounding box center [212, 124] width 178 height 12
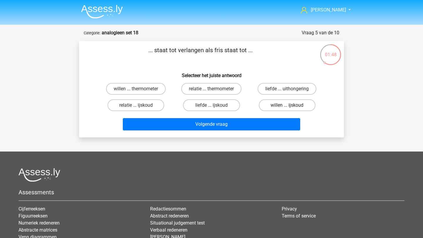
click at [284, 104] on label "willen ... ijskoud" at bounding box center [287, 106] width 57 height 12
click at [287, 105] on input "willen ... ijskoud" at bounding box center [289, 107] width 4 height 4
radio input "true"
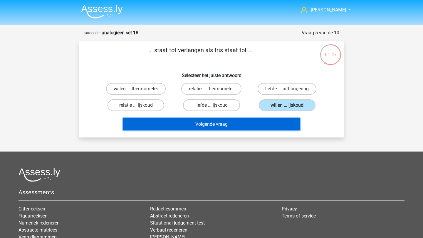
click at [279, 128] on button "Volgende vraag" at bounding box center [212, 124] width 178 height 12
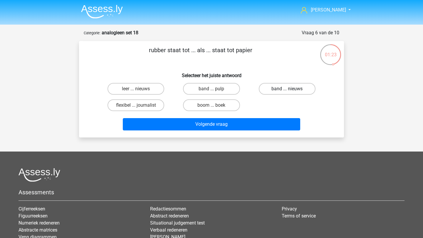
click at [283, 88] on label "band ... nieuws" at bounding box center [287, 89] width 57 height 12
click at [287, 89] on input "band ... nieuws" at bounding box center [289, 91] width 4 height 4
radio input "true"
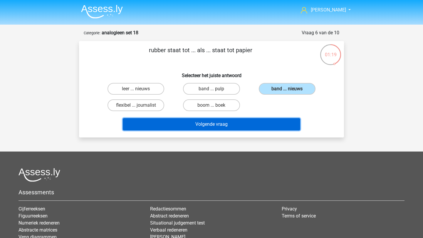
click at [243, 125] on button "Volgende vraag" at bounding box center [212, 124] width 178 height 12
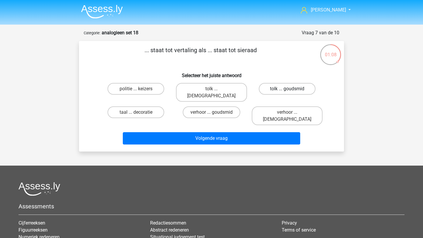
click at [275, 90] on label "tolk ... goudsmid" at bounding box center [287, 89] width 57 height 12
click at [287, 90] on input "tolk ... goudsmid" at bounding box center [289, 91] width 4 height 4
radio input "true"
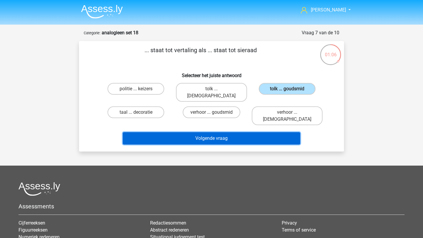
click at [276, 132] on button "Volgende vraag" at bounding box center [212, 138] width 178 height 12
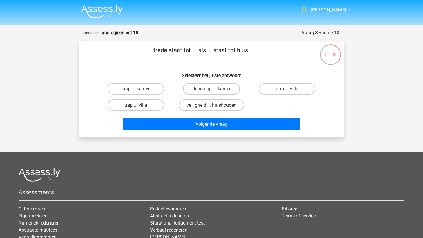
click at [153, 87] on label "trap ... kamer" at bounding box center [135, 89] width 57 height 12
click at [140, 89] on input "trap ... kamer" at bounding box center [138, 91] width 4 height 4
radio input "true"
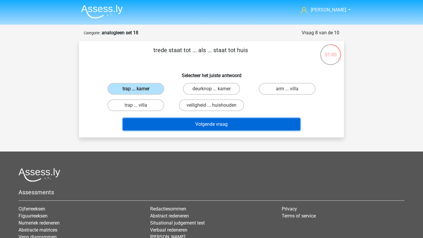
click at [232, 122] on button "Volgende vraag" at bounding box center [212, 124] width 178 height 12
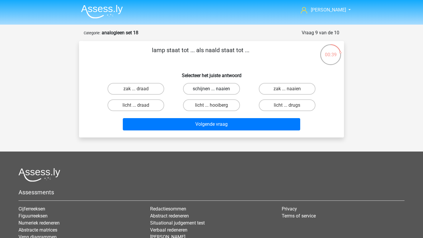
click at [209, 88] on label "schijnen ... naaien" at bounding box center [211, 89] width 57 height 12
click at [211, 89] on input "schijnen ... naaien" at bounding box center [213, 91] width 4 height 4
radio input "true"
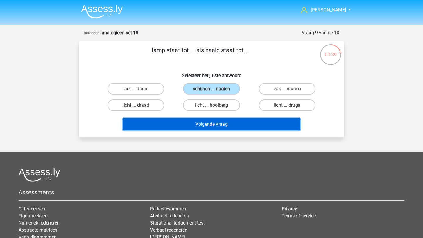
click at [221, 121] on button "Volgende vraag" at bounding box center [212, 124] width 178 height 12
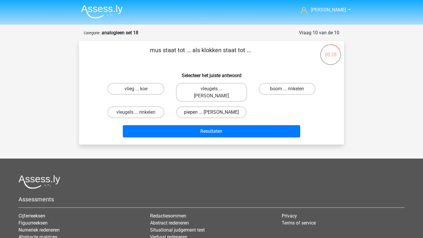
click at [216, 107] on label "piepen ... luiden" at bounding box center [211, 113] width 70 height 12
click at [215, 112] on input "piepen ... luiden" at bounding box center [213, 114] width 4 height 4
radio input "true"
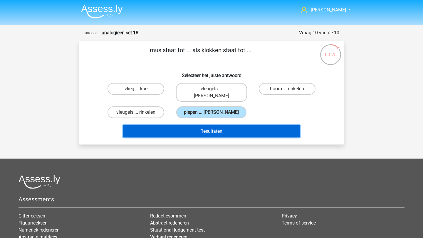
click at [222, 126] on button "Resultaten" at bounding box center [212, 131] width 178 height 12
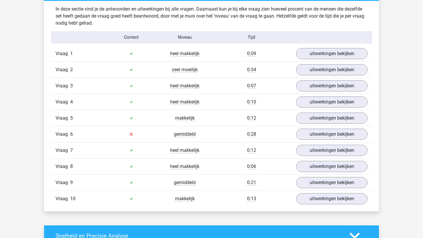
scroll to position [344, 0]
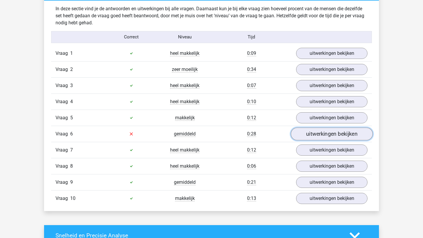
click at [314, 136] on link "uitwerkingen bekijken" at bounding box center [332, 134] width 82 height 13
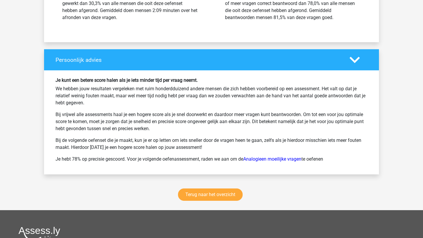
scroll to position [971, 0]
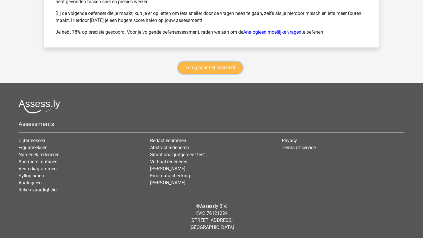
click at [215, 69] on link "Terug naar het overzicht" at bounding box center [210, 68] width 65 height 12
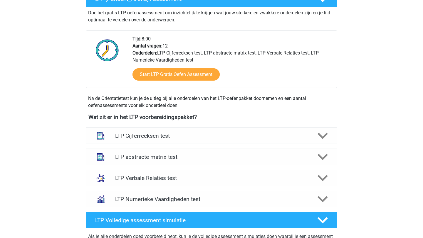
scroll to position [123, 0]
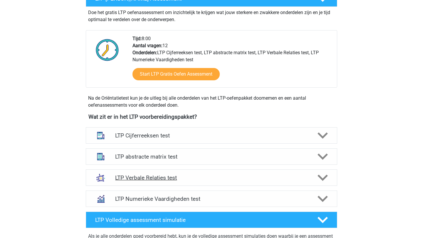
click at [322, 178] on polygon at bounding box center [322, 178] width 10 height 6
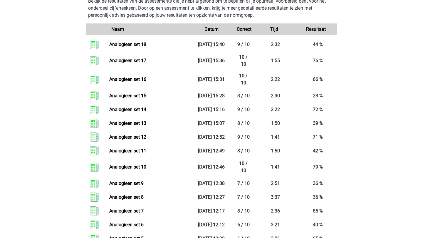
scroll to position [593, 0]
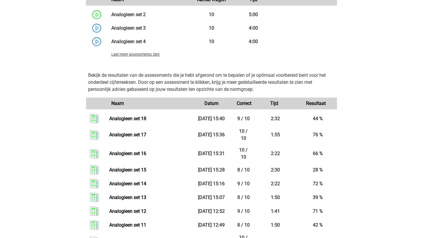
click at [157, 54] on span "Laat meer assessments zien" at bounding box center [135, 54] width 48 height 4
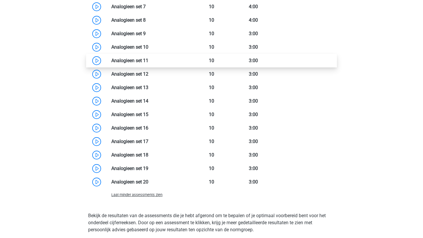
scroll to position [670, 0]
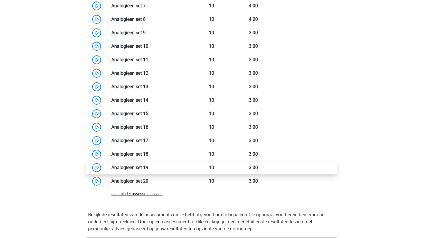
click at [148, 168] on link at bounding box center [148, 168] width 0 height 6
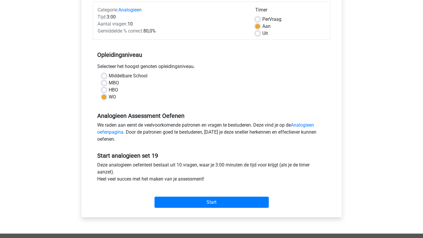
scroll to position [75, 0]
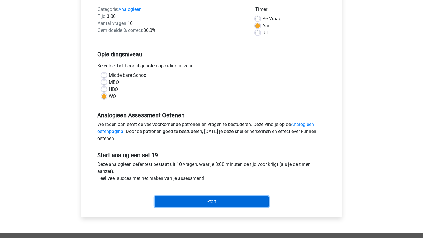
click at [211, 204] on input "Start" at bounding box center [211, 201] width 114 height 11
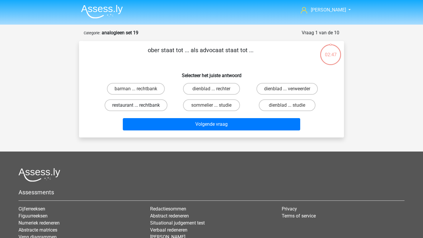
click at [159, 105] on label "restaurant ... rechtbank" at bounding box center [136, 106] width 63 height 12
click at [140, 105] on input "restaurant ... rechtbank" at bounding box center [138, 107] width 4 height 4
radio input "true"
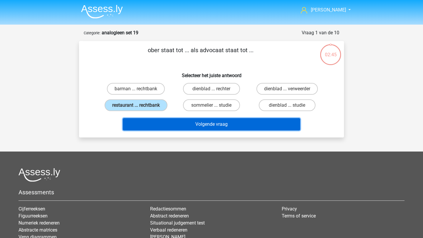
click at [212, 124] on button "Volgende vraag" at bounding box center [212, 124] width 178 height 12
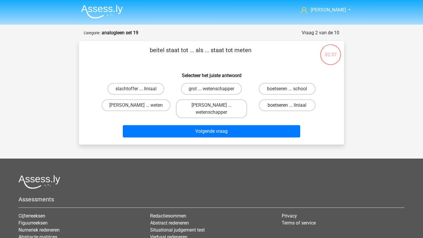
click at [274, 105] on label "boetseren ... liniaal" at bounding box center [287, 106] width 57 height 12
click at [287, 105] on input "boetseren ... liniaal" at bounding box center [289, 107] width 4 height 4
radio input "true"
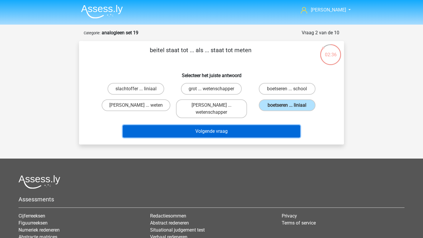
click at [275, 127] on button "Volgende vraag" at bounding box center [212, 131] width 178 height 12
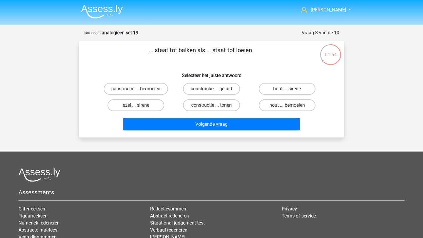
click at [279, 87] on label "hout ... sirene" at bounding box center [287, 89] width 57 height 12
click at [287, 89] on input "hout ... sirene" at bounding box center [289, 91] width 4 height 4
radio input "true"
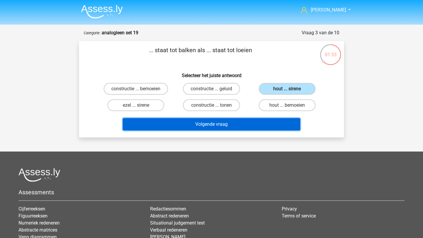
click at [274, 126] on button "Volgende vraag" at bounding box center [212, 124] width 178 height 12
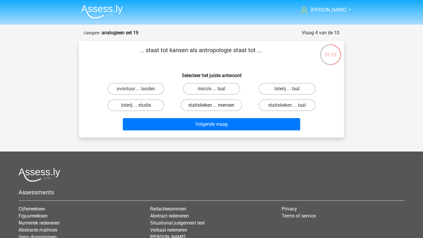
click at [229, 104] on label "statistieken ... mensen" at bounding box center [211, 106] width 61 height 12
click at [215, 105] on input "statistieken ... mensen" at bounding box center [213, 107] width 4 height 4
radio input "true"
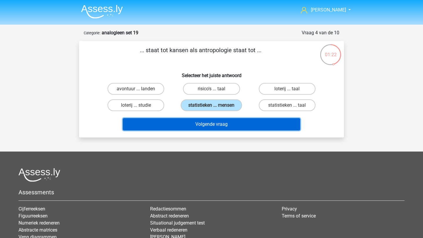
click at [240, 124] on button "Volgende vraag" at bounding box center [212, 124] width 178 height 12
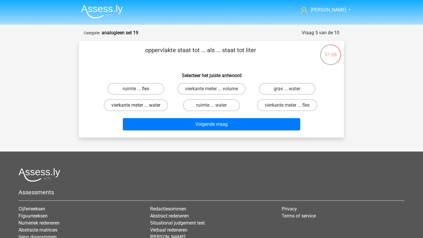
click at [133, 104] on label "vierkante meter ... water" at bounding box center [136, 106] width 64 height 12
click at [136, 105] on input "vierkante meter ... water" at bounding box center [138, 107] width 4 height 4
radio input "true"
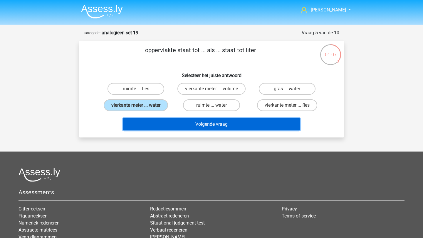
click at [153, 120] on button "Volgende vraag" at bounding box center [212, 124] width 178 height 12
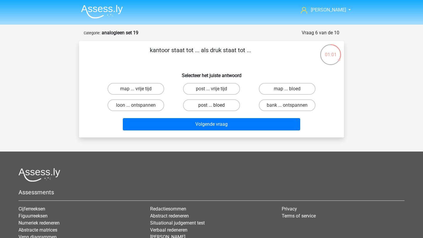
click at [225, 106] on label "post ... bloed" at bounding box center [211, 106] width 57 height 12
click at [215, 106] on input "post ... bloed" at bounding box center [213, 107] width 4 height 4
radio input "true"
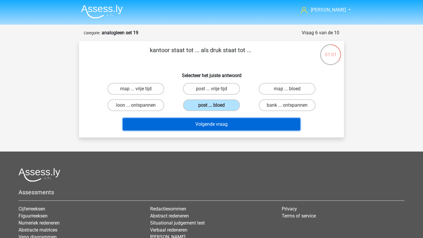
click at [226, 122] on button "Volgende vraag" at bounding box center [212, 124] width 178 height 12
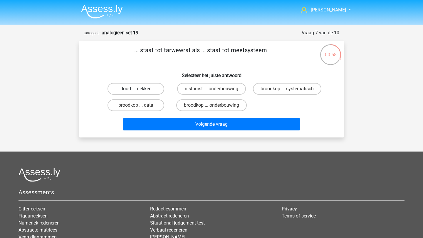
click at [147, 90] on label "dood ... nekken" at bounding box center [135, 89] width 57 height 12
click at [140, 90] on input "dood ... nekken" at bounding box center [138, 91] width 4 height 4
radio input "true"
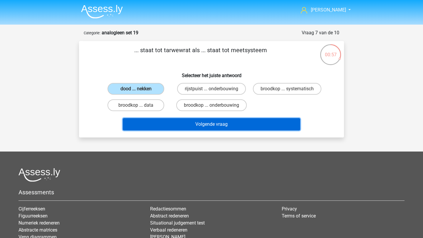
click at [201, 131] on button "Volgende vraag" at bounding box center [212, 124] width 178 height 12
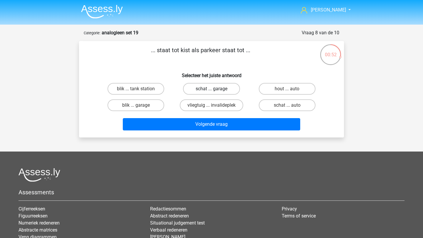
click at [206, 92] on label "schat ... garage" at bounding box center [211, 89] width 57 height 12
click at [211, 92] on input "schat ... garage" at bounding box center [213, 91] width 4 height 4
radio input "true"
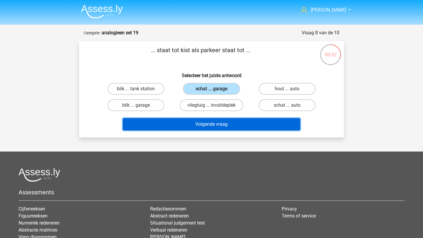
click at [216, 129] on button "Volgende vraag" at bounding box center [212, 124] width 178 height 12
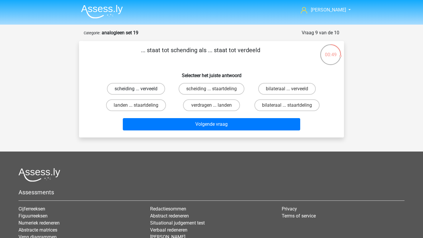
click at [150, 90] on label "scheiding ... verveeld" at bounding box center [136, 89] width 58 height 12
click at [140, 90] on input "scheiding ... verveeld" at bounding box center [138, 91] width 4 height 4
radio input "true"
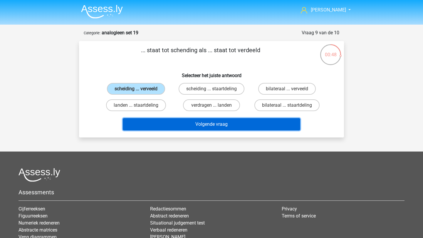
click at [173, 129] on button "Volgende vraag" at bounding box center [212, 124] width 178 height 12
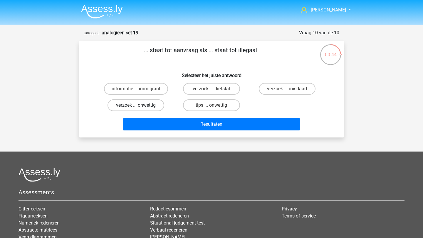
click at [153, 108] on label "verzoek ... onwettig" at bounding box center [135, 106] width 57 height 12
click at [140, 108] on input "verzoek ... onwettig" at bounding box center [138, 107] width 4 height 4
radio input "true"
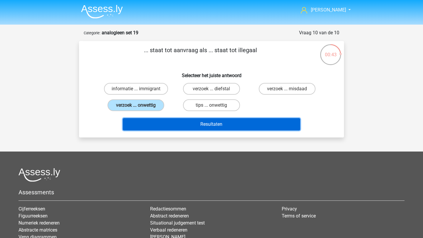
click at [159, 122] on button "Resultaten" at bounding box center [212, 124] width 178 height 12
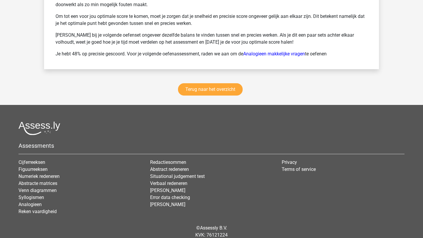
scroll to position [817, 0]
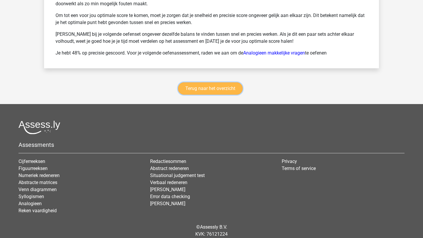
click at [208, 89] on link "Terug naar het overzicht" at bounding box center [210, 89] width 65 height 12
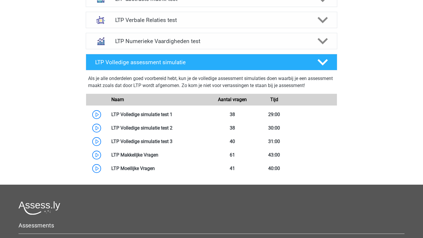
scroll to position [144, 0]
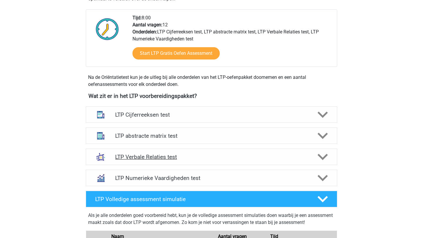
click at [319, 153] on icon at bounding box center [322, 157] width 10 height 10
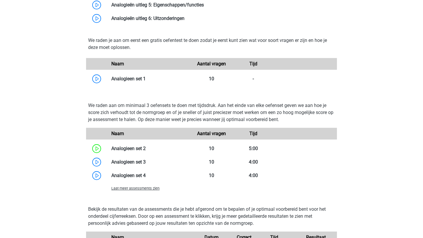
scroll to position [471, 0]
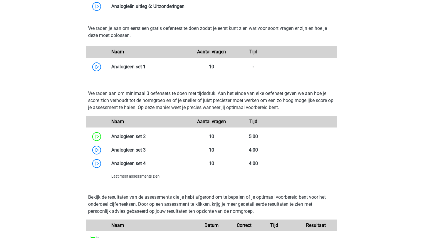
click at [136, 178] on span "Laat meer assessments zien" at bounding box center [135, 176] width 48 height 4
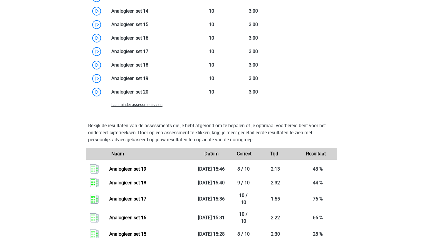
scroll to position [759, 0]
click at [135, 171] on link "Analogieen set 19" at bounding box center [127, 169] width 37 height 6
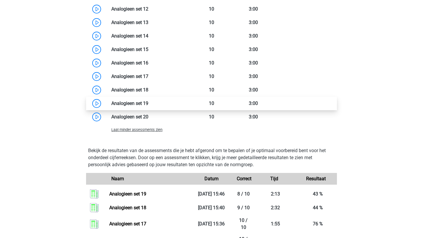
scroll to position [732, 0]
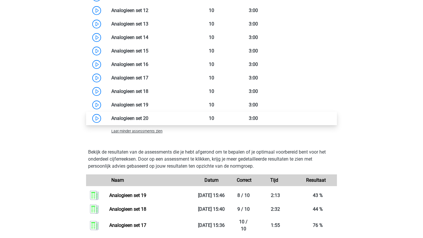
click at [148, 119] on link at bounding box center [148, 119] width 0 height 6
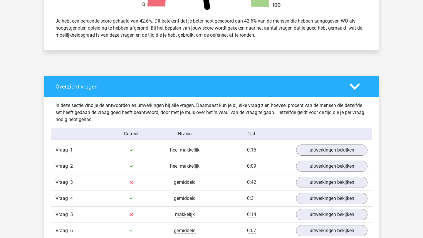
scroll to position [254, 0]
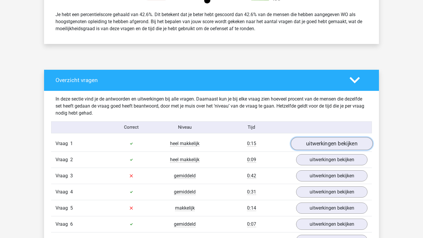
click at [299, 144] on link "uitwerkingen bekijken" at bounding box center [332, 143] width 82 height 13
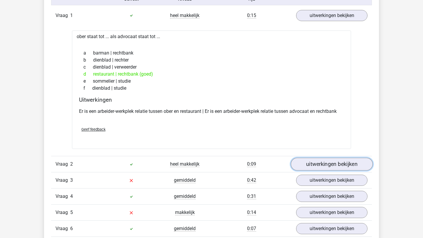
click at [318, 166] on link "uitwerkingen bekijken" at bounding box center [332, 164] width 82 height 13
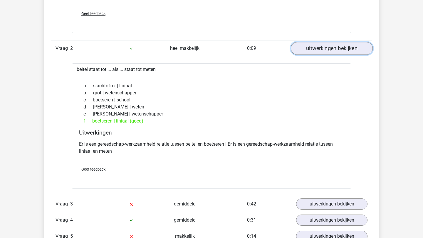
scroll to position [519, 0]
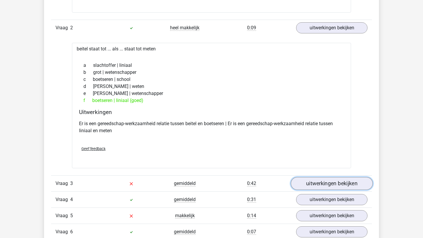
click at [314, 183] on link "uitwerkingen bekijken" at bounding box center [332, 183] width 82 height 13
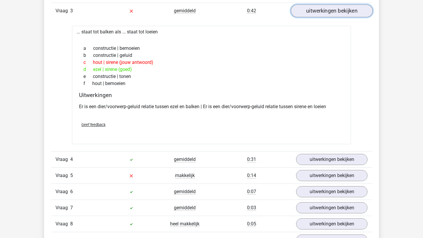
scroll to position [697, 0]
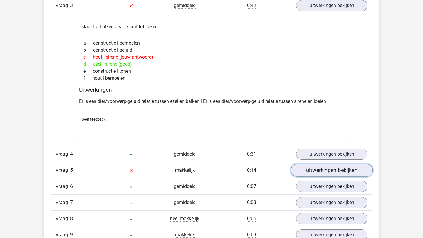
click at [311, 171] on link "uitwerkingen bekijken" at bounding box center [332, 170] width 82 height 13
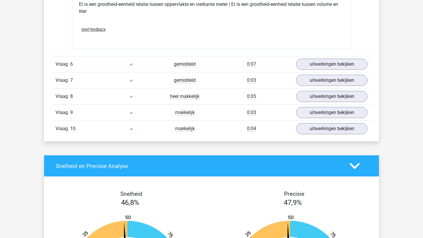
scroll to position [832, 0]
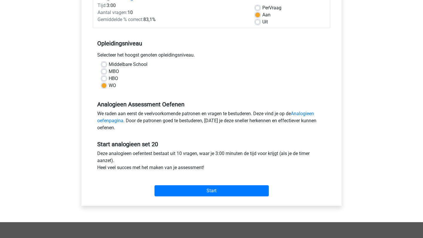
scroll to position [91, 0]
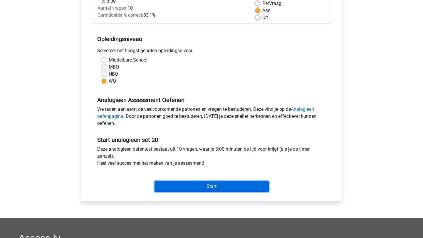
click at [194, 185] on input "Start" at bounding box center [211, 186] width 114 height 11
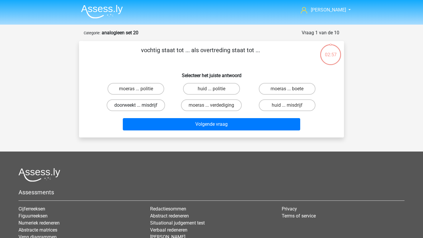
click at [158, 104] on label "doorweekt ... misdrijf" at bounding box center [136, 106] width 58 height 12
click at [140, 105] on input "doorweekt ... misdrijf" at bounding box center [138, 107] width 4 height 4
radio input "true"
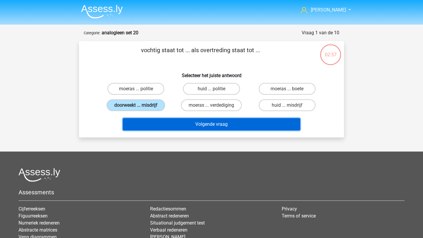
click at [171, 121] on button "Volgende vraag" at bounding box center [212, 124] width 178 height 12
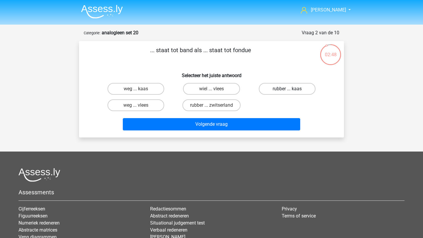
click at [284, 91] on label "rubber ... kaas" at bounding box center [287, 89] width 57 height 12
click at [287, 91] on input "rubber ... kaas" at bounding box center [289, 91] width 4 height 4
radio input "true"
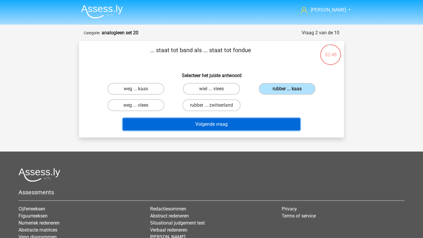
click at [277, 124] on button "Volgende vraag" at bounding box center [212, 124] width 178 height 12
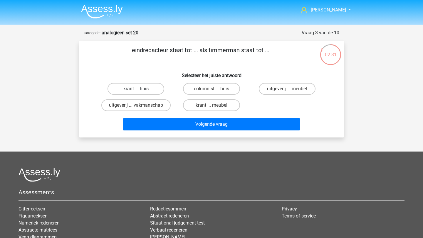
click at [160, 87] on label "krant ... huis" at bounding box center [135, 89] width 57 height 12
click at [140, 89] on input "krant ... huis" at bounding box center [138, 91] width 4 height 4
radio input "true"
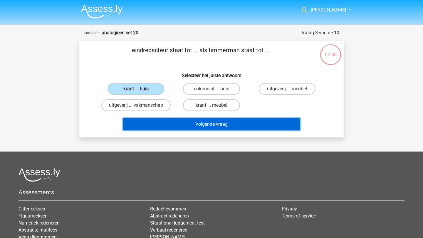
click at [210, 121] on button "Volgende vraag" at bounding box center [212, 124] width 178 height 12
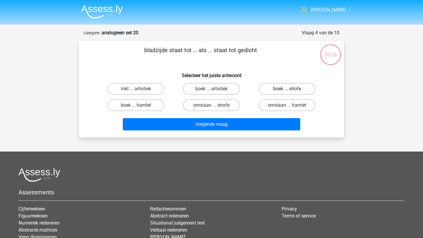
click at [293, 89] on label "boek ... strofe" at bounding box center [287, 89] width 57 height 12
click at [291, 89] on input "boek ... strofe" at bounding box center [289, 91] width 4 height 4
radio input "true"
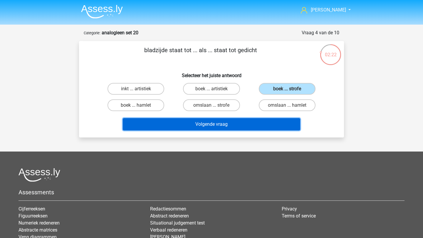
click at [283, 123] on button "Volgende vraag" at bounding box center [212, 124] width 178 height 12
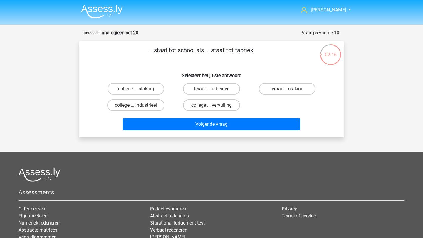
click at [219, 85] on label "leraar ... arbeider" at bounding box center [211, 89] width 57 height 12
click at [215, 89] on input "leraar ... arbeider" at bounding box center [213, 91] width 4 height 4
radio input "true"
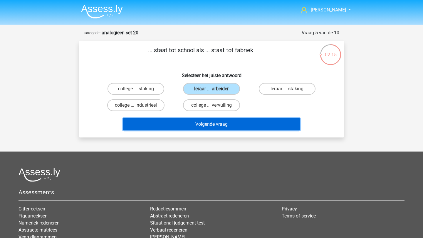
click at [224, 121] on button "Volgende vraag" at bounding box center [212, 124] width 178 height 12
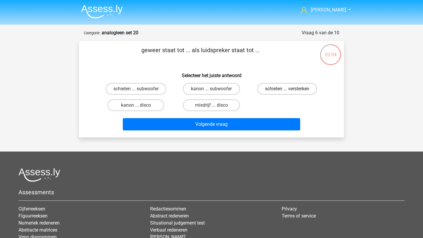
click at [280, 89] on label "schieten ... versterken" at bounding box center [287, 89] width 60 height 12
click at [287, 89] on input "schieten ... versterken" at bounding box center [289, 91] width 4 height 4
radio input "true"
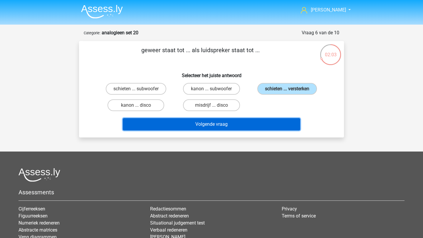
click at [251, 130] on button "Volgende vraag" at bounding box center [212, 124] width 178 height 12
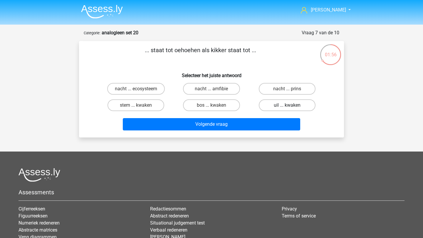
click at [290, 103] on label "uil ... kwaken" at bounding box center [287, 106] width 57 height 12
click at [290, 105] on input "uil ... kwaken" at bounding box center [289, 107] width 4 height 4
radio input "true"
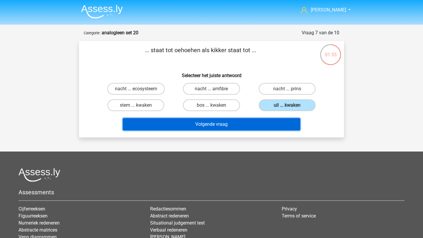
click at [290, 118] on button "Volgende vraag" at bounding box center [212, 124] width 178 height 12
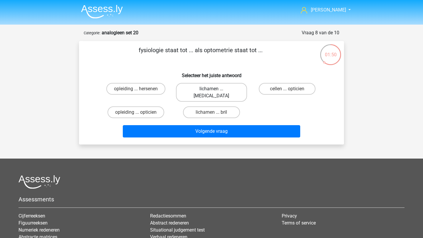
click at [228, 90] on label "lichamen ... ogen" at bounding box center [211, 92] width 71 height 19
click at [215, 90] on input "lichamen ... ogen" at bounding box center [213, 91] width 4 height 4
radio input "true"
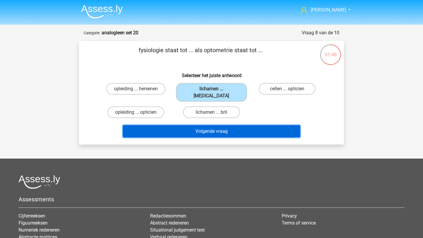
click at [241, 128] on button "Volgende vraag" at bounding box center [212, 131] width 178 height 12
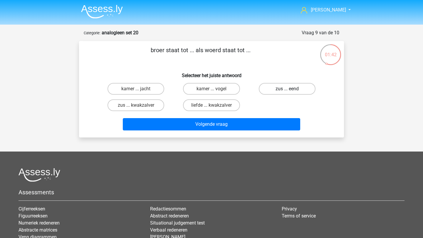
click at [282, 89] on label "zus ... eend" at bounding box center [287, 89] width 57 height 12
click at [287, 89] on input "zus ... eend" at bounding box center [289, 91] width 4 height 4
radio input "true"
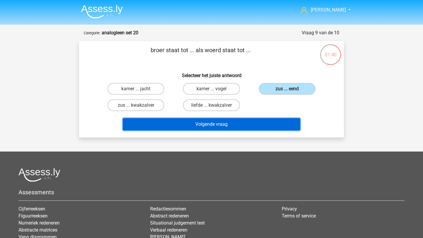
click at [277, 127] on button "Volgende vraag" at bounding box center [212, 124] width 178 height 12
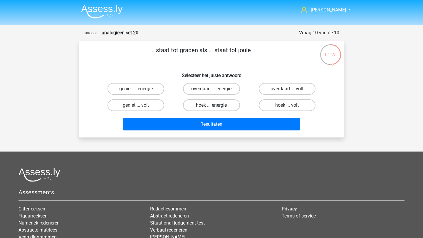
click at [209, 110] on label "hoek ... energie" at bounding box center [211, 106] width 57 height 12
click at [211, 109] on input "hoek ... energie" at bounding box center [213, 107] width 4 height 4
radio input "true"
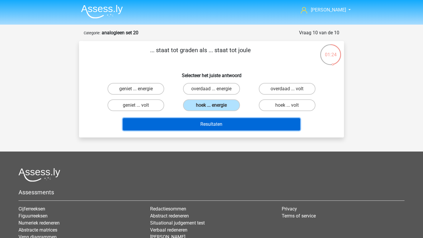
click at [213, 124] on button "Resultaten" at bounding box center [212, 124] width 178 height 12
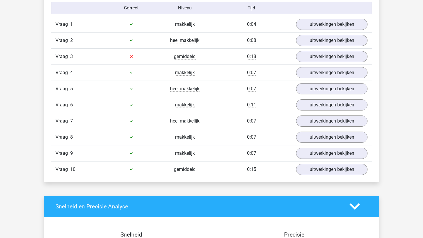
scroll to position [373, 0]
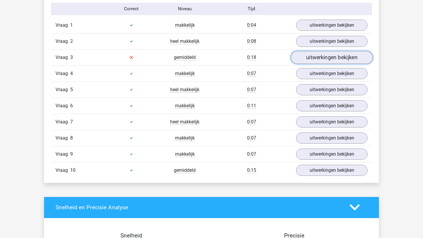
click at [317, 55] on link "uitwerkingen bekijken" at bounding box center [332, 57] width 82 height 13
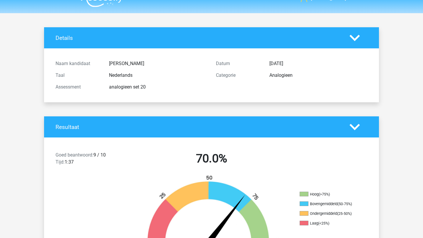
scroll to position [0, 0]
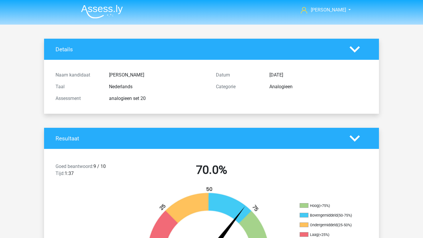
click at [94, 14] on img at bounding box center [102, 12] width 42 height 14
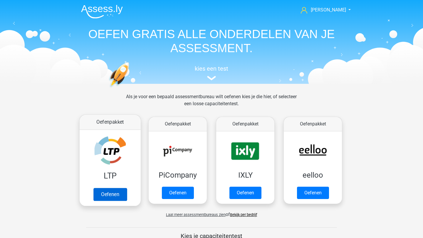
scroll to position [66, 0]
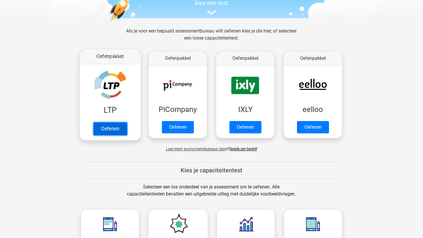
click at [123, 129] on link "Oefenen" at bounding box center [109, 128] width 33 height 13
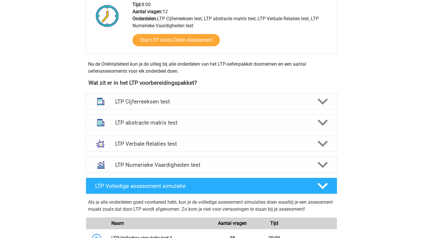
scroll to position [158, 0]
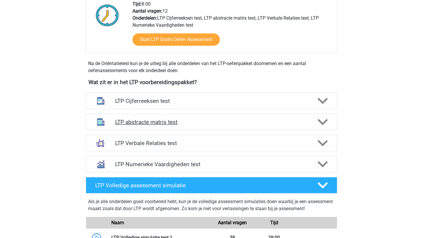
click at [321, 122] on polygon at bounding box center [322, 122] width 10 height 6
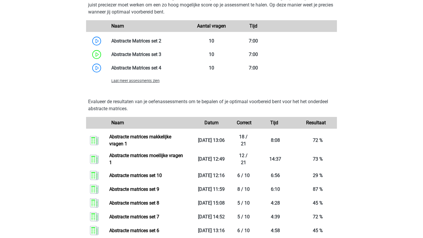
scroll to position [477, 0]
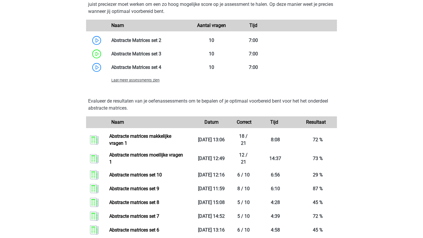
click at [154, 82] on span "Laat meer assessments zien" at bounding box center [135, 80] width 48 height 4
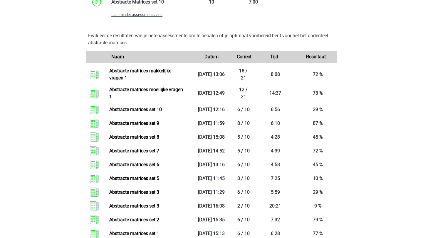
scroll to position [624, 0]
